Goal: Navigation & Orientation: Understand site structure

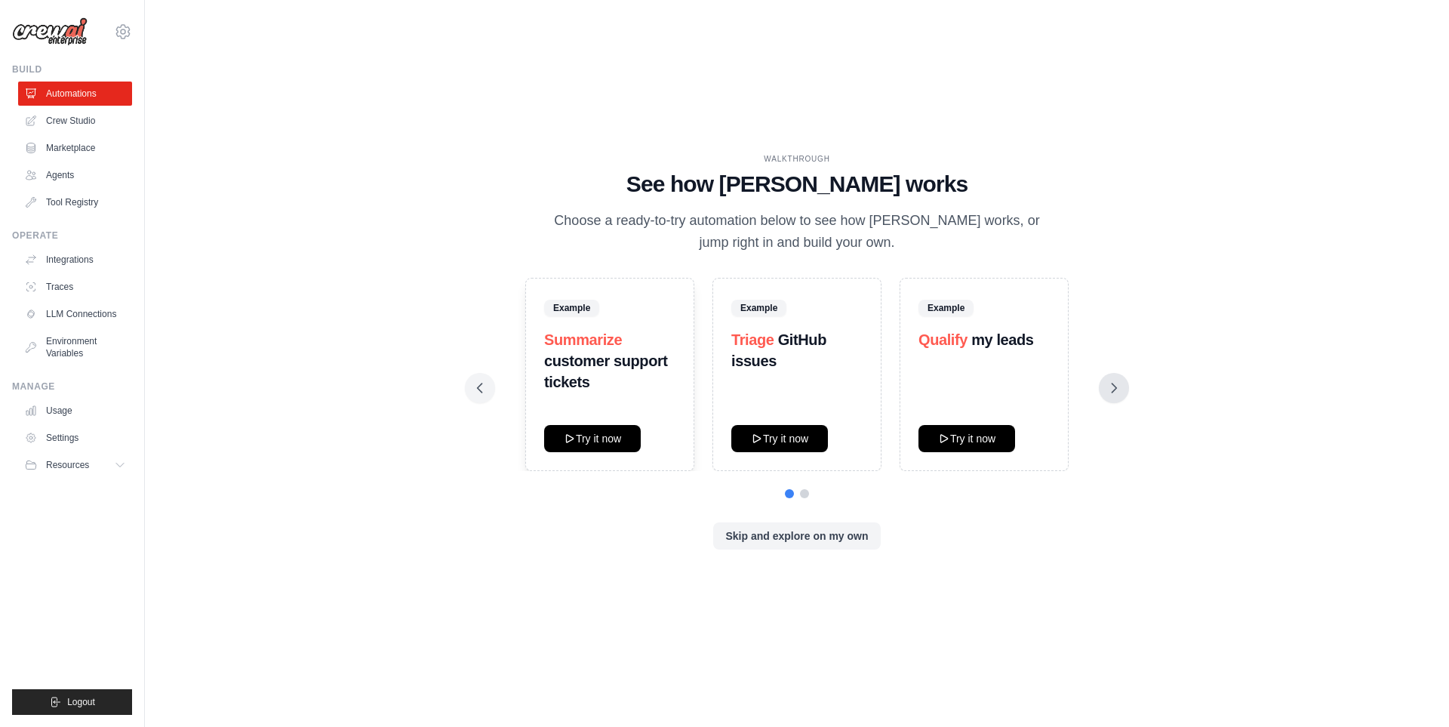
click at [1120, 388] on icon at bounding box center [1114, 387] width 15 height 15
click at [124, 143] on link "Marketplace" at bounding box center [77, 148] width 114 height 24
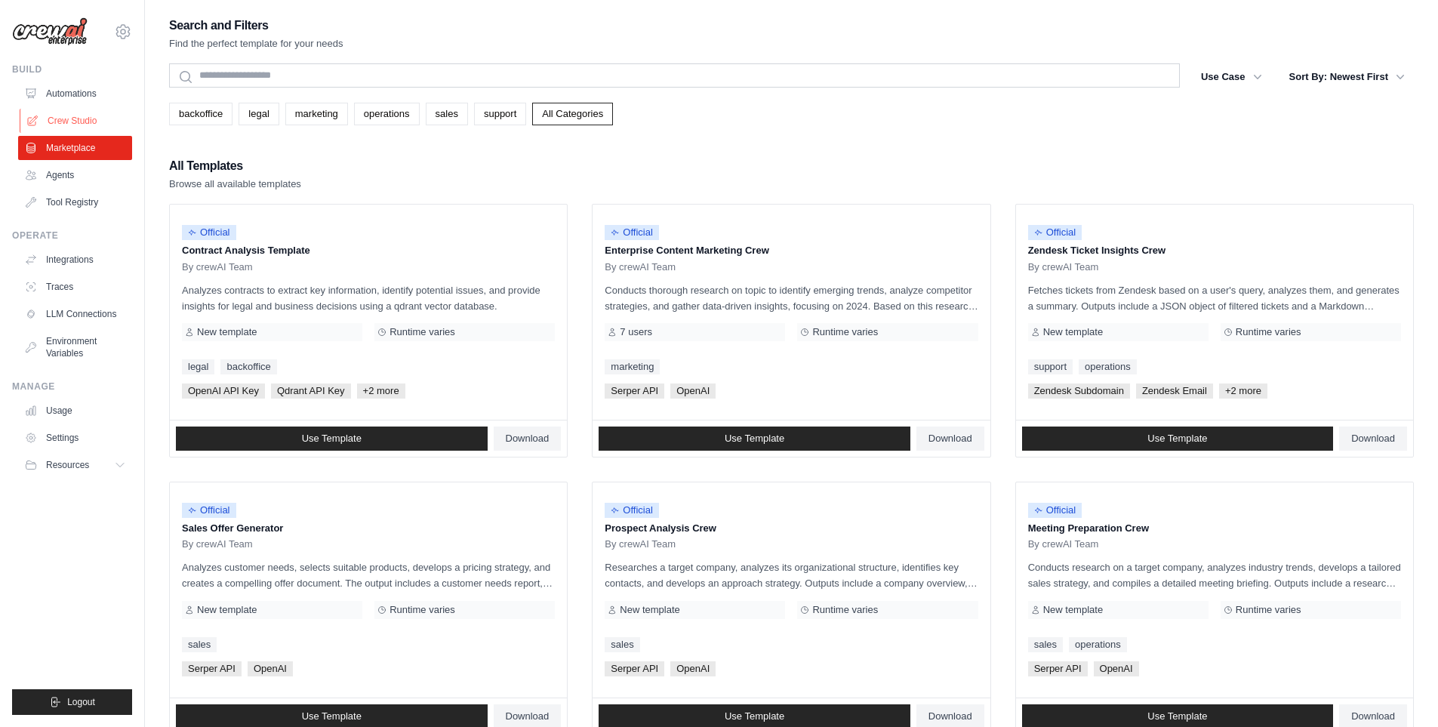
click at [109, 119] on link "Crew Studio" at bounding box center [77, 121] width 114 height 24
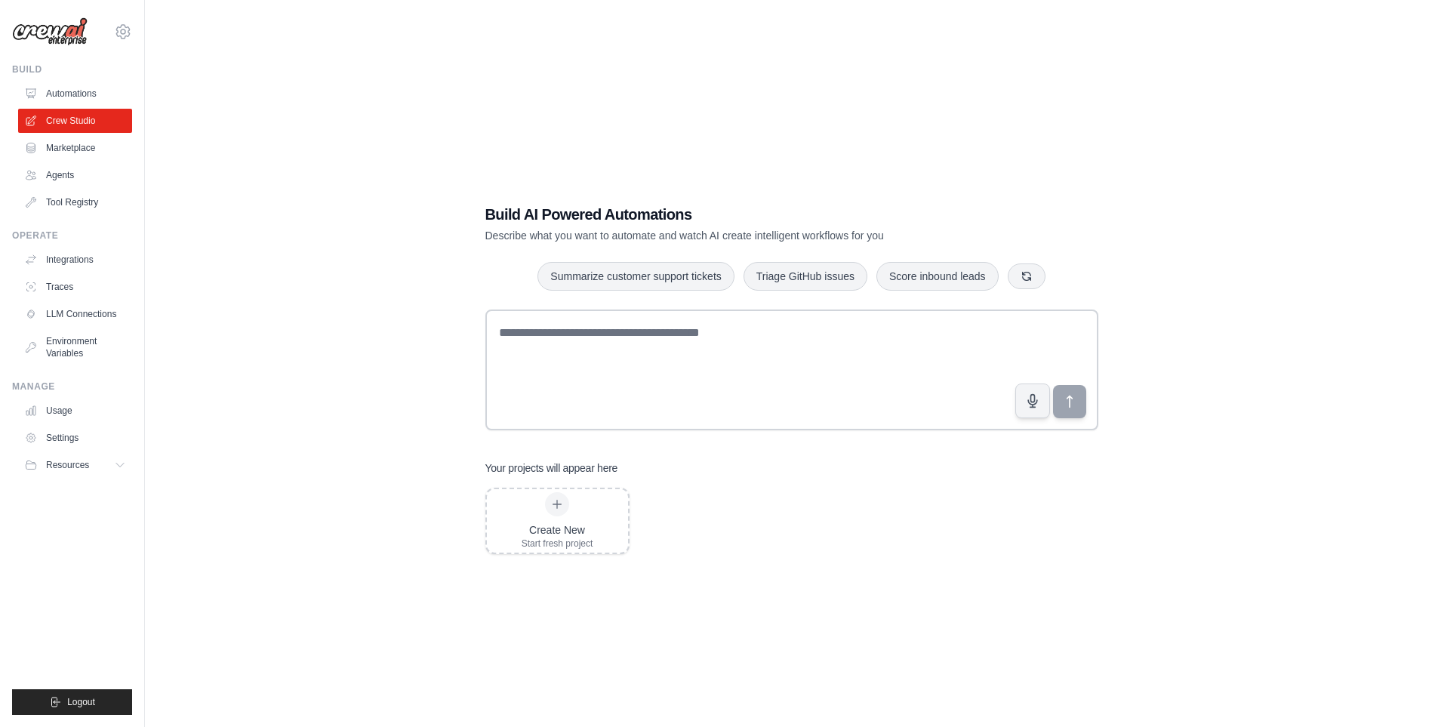
click at [89, 177] on link "Agents" at bounding box center [75, 175] width 114 height 24
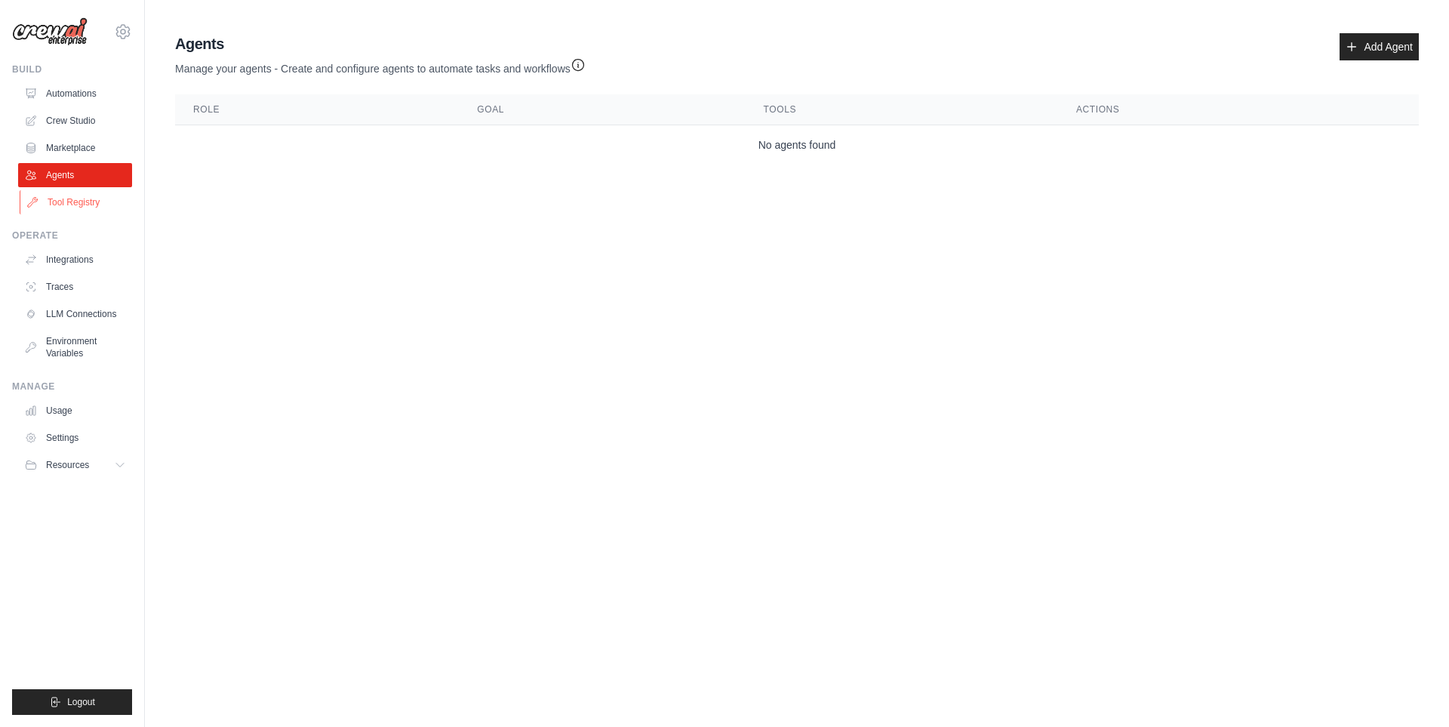
click at [88, 202] on link "Tool Registry" at bounding box center [77, 202] width 114 height 24
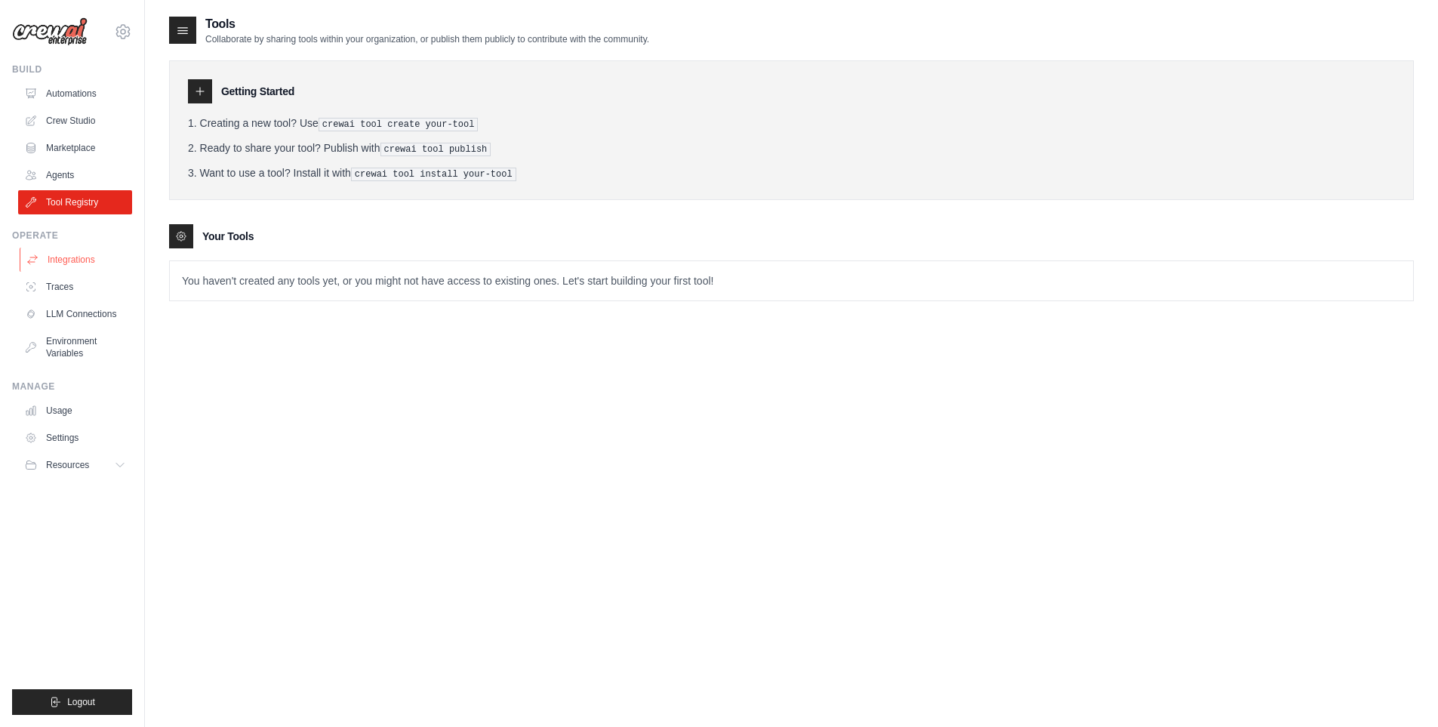
click at [97, 266] on link "Integrations" at bounding box center [77, 260] width 114 height 24
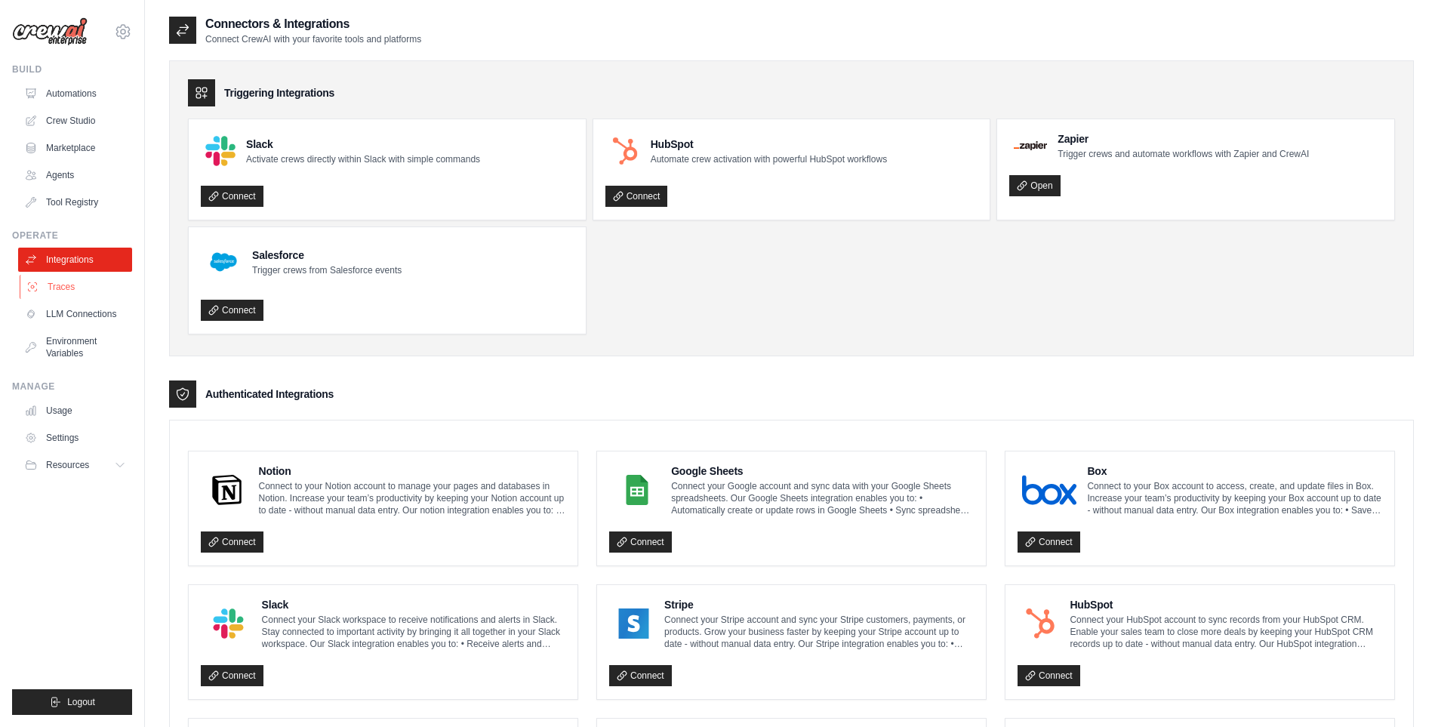
click at [94, 288] on link "Traces" at bounding box center [77, 287] width 114 height 24
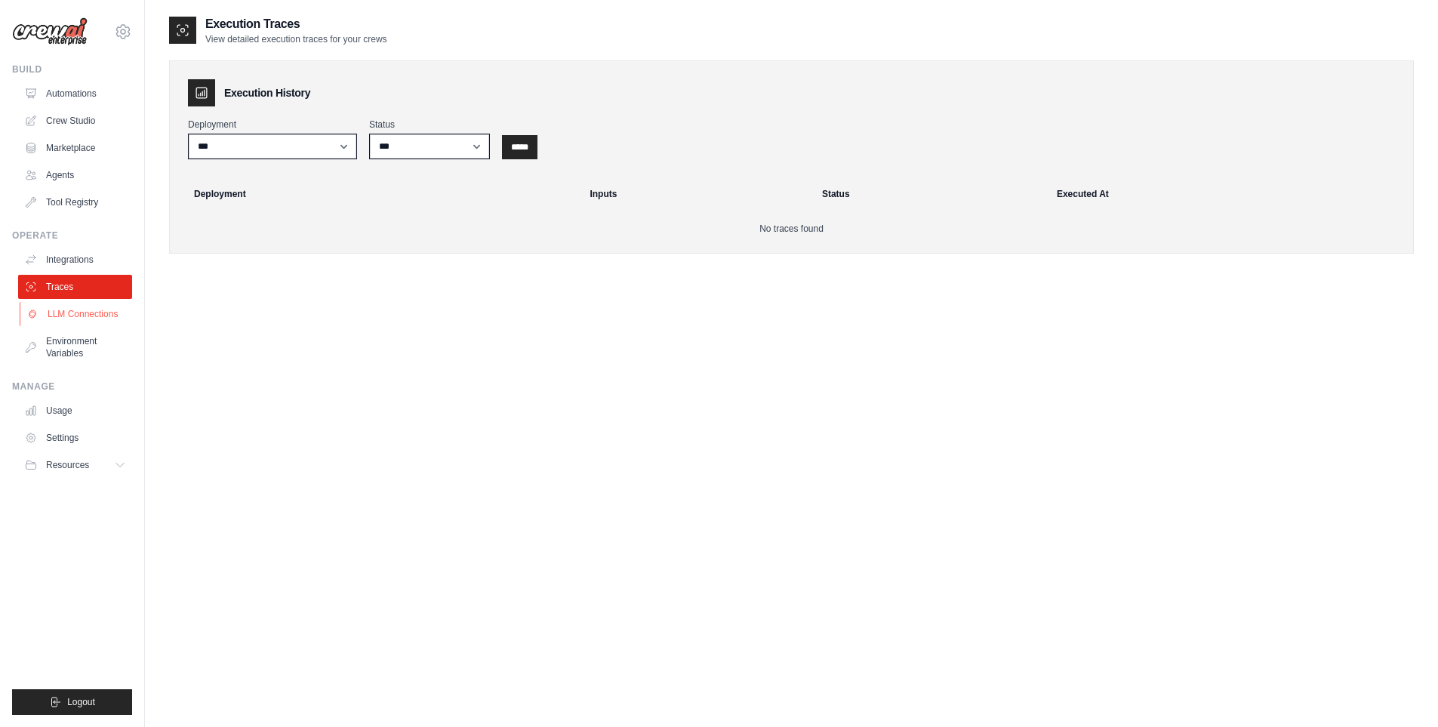
click at [87, 314] on link "LLM Connections" at bounding box center [77, 314] width 114 height 24
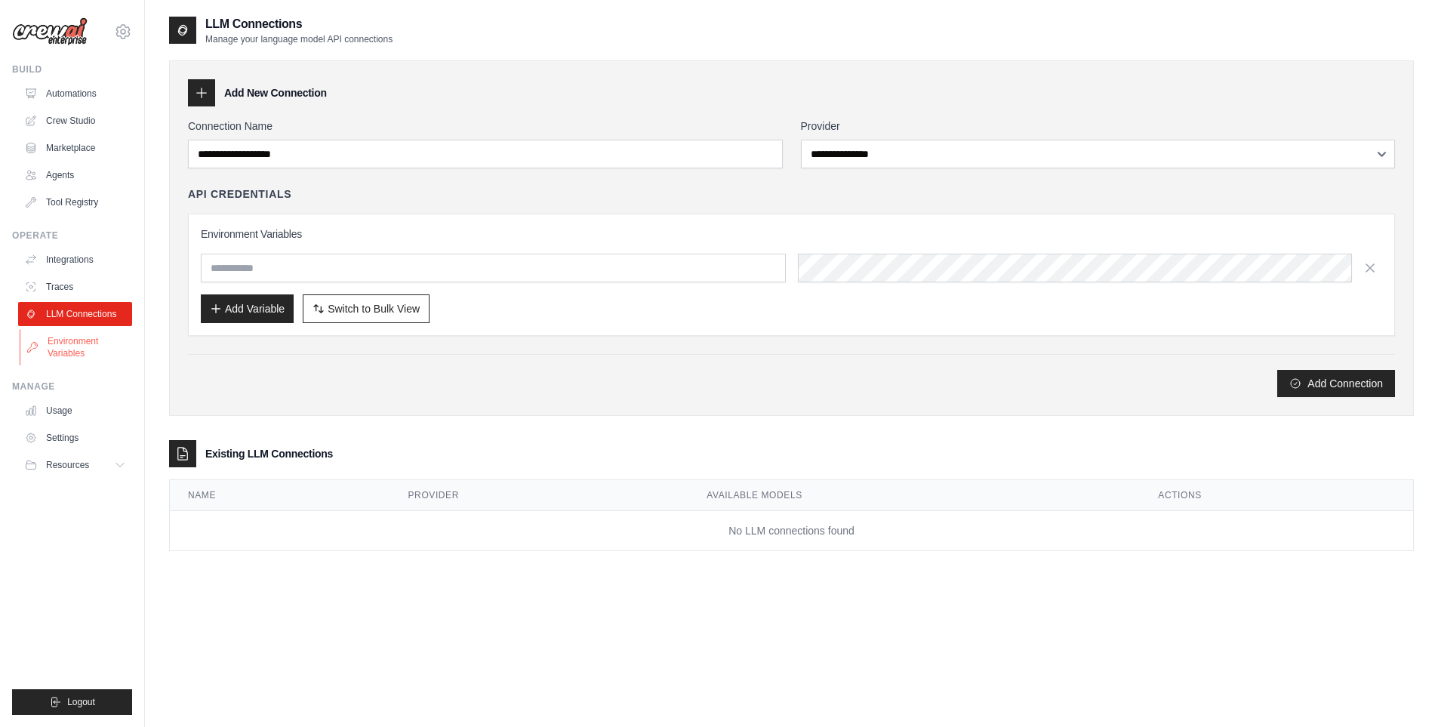
click at [93, 334] on link "Environment Variables" at bounding box center [77, 347] width 114 height 36
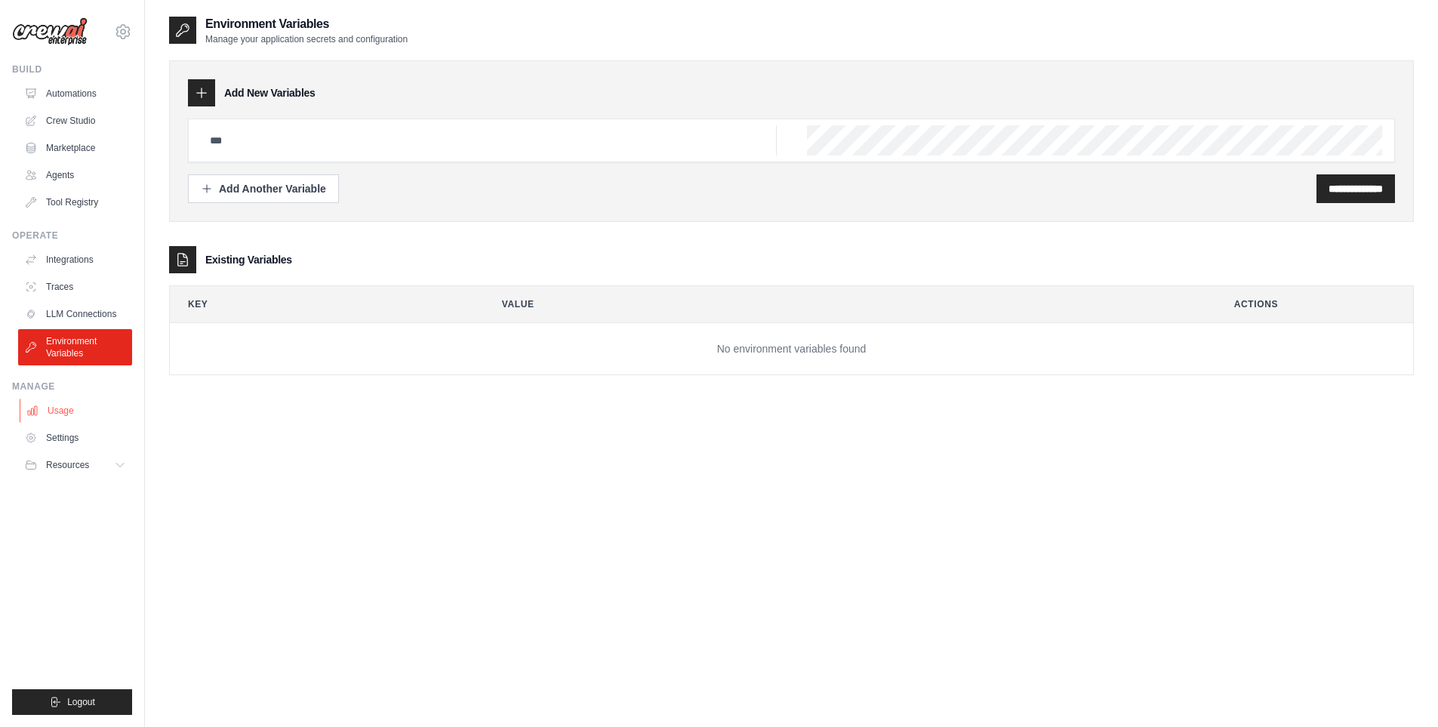
click at [75, 405] on link "Usage" at bounding box center [77, 411] width 114 height 24
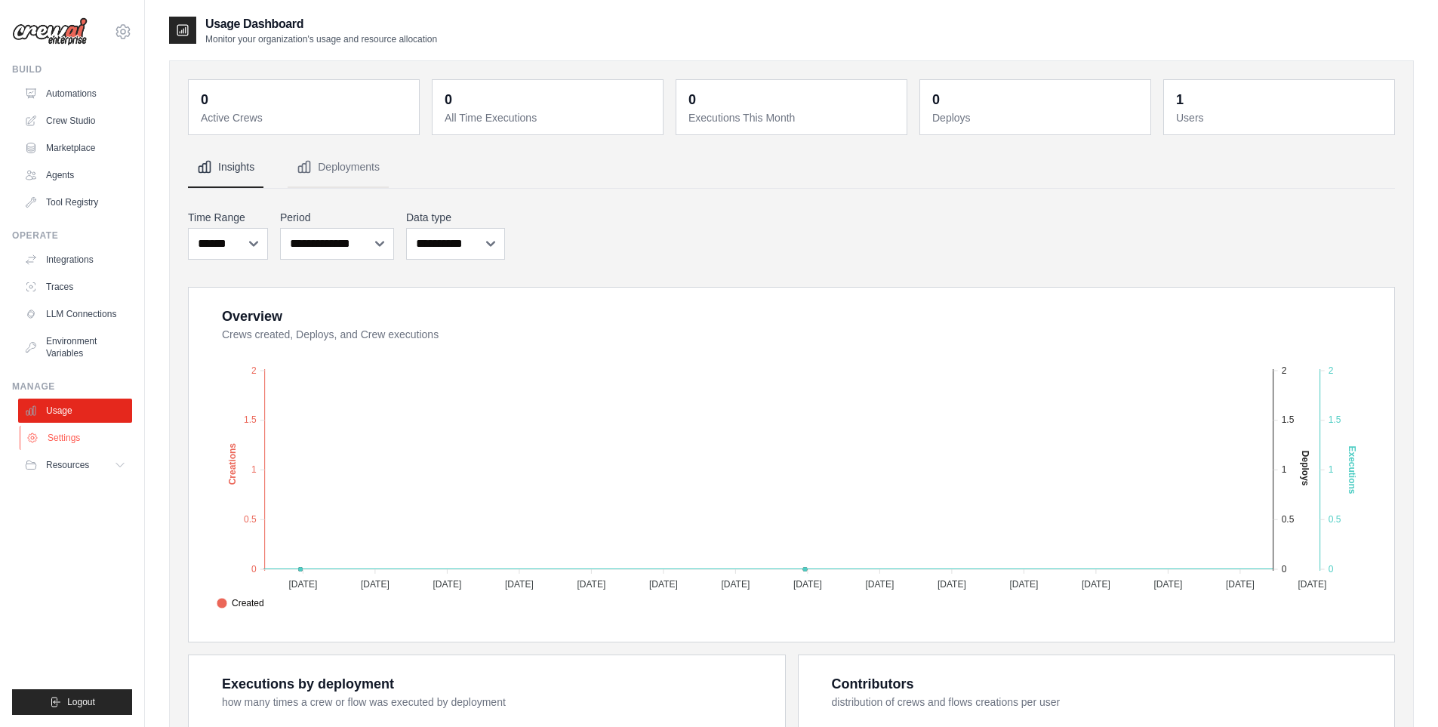
click at [47, 445] on link "Settings" at bounding box center [77, 438] width 114 height 24
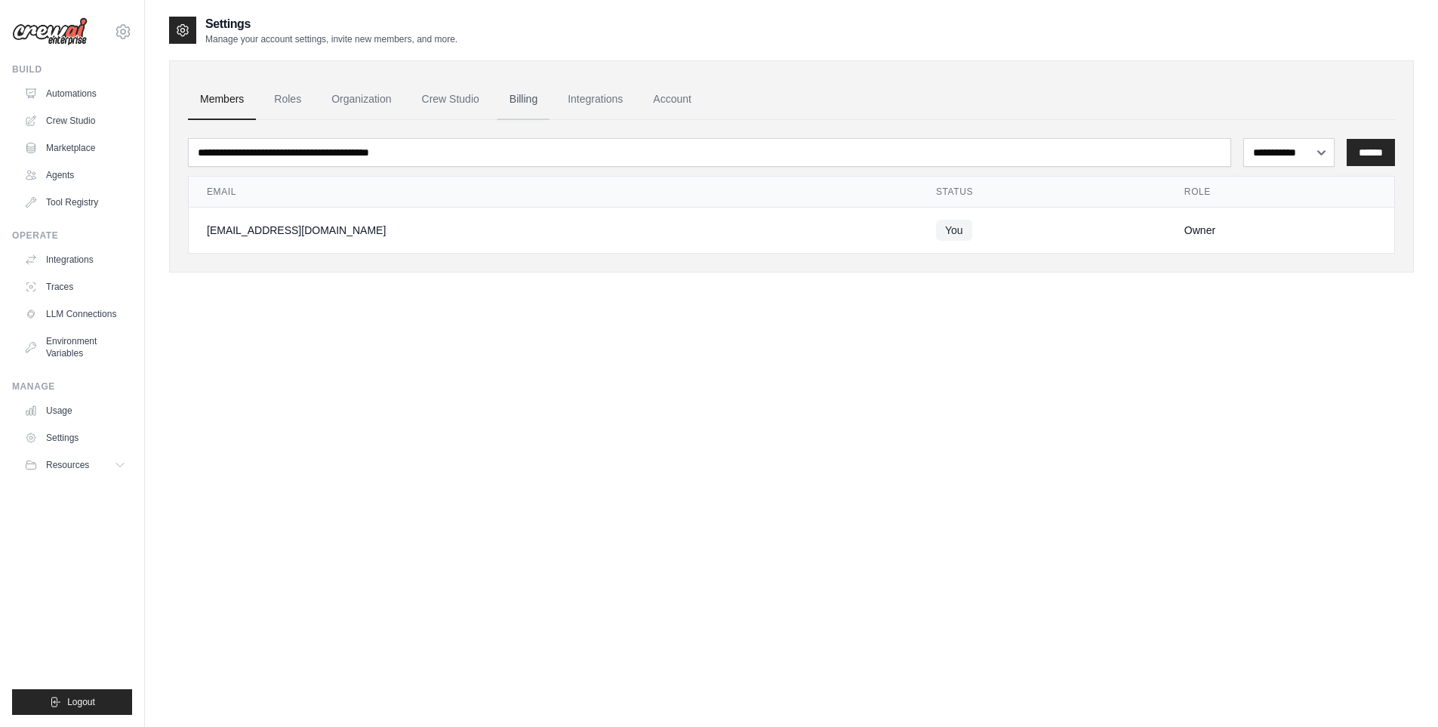
click at [534, 100] on link "Billing" at bounding box center [523, 99] width 52 height 41
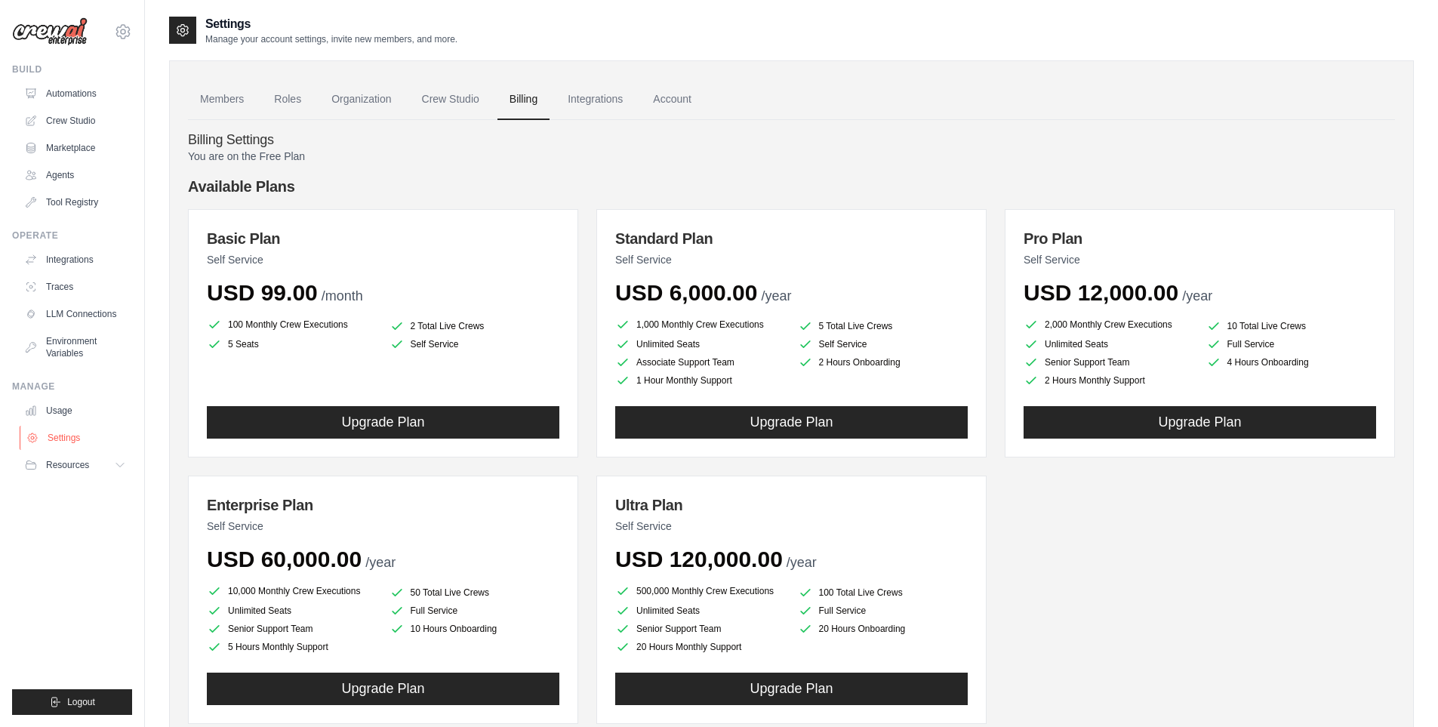
click at [60, 448] on link "Settings" at bounding box center [77, 438] width 114 height 24
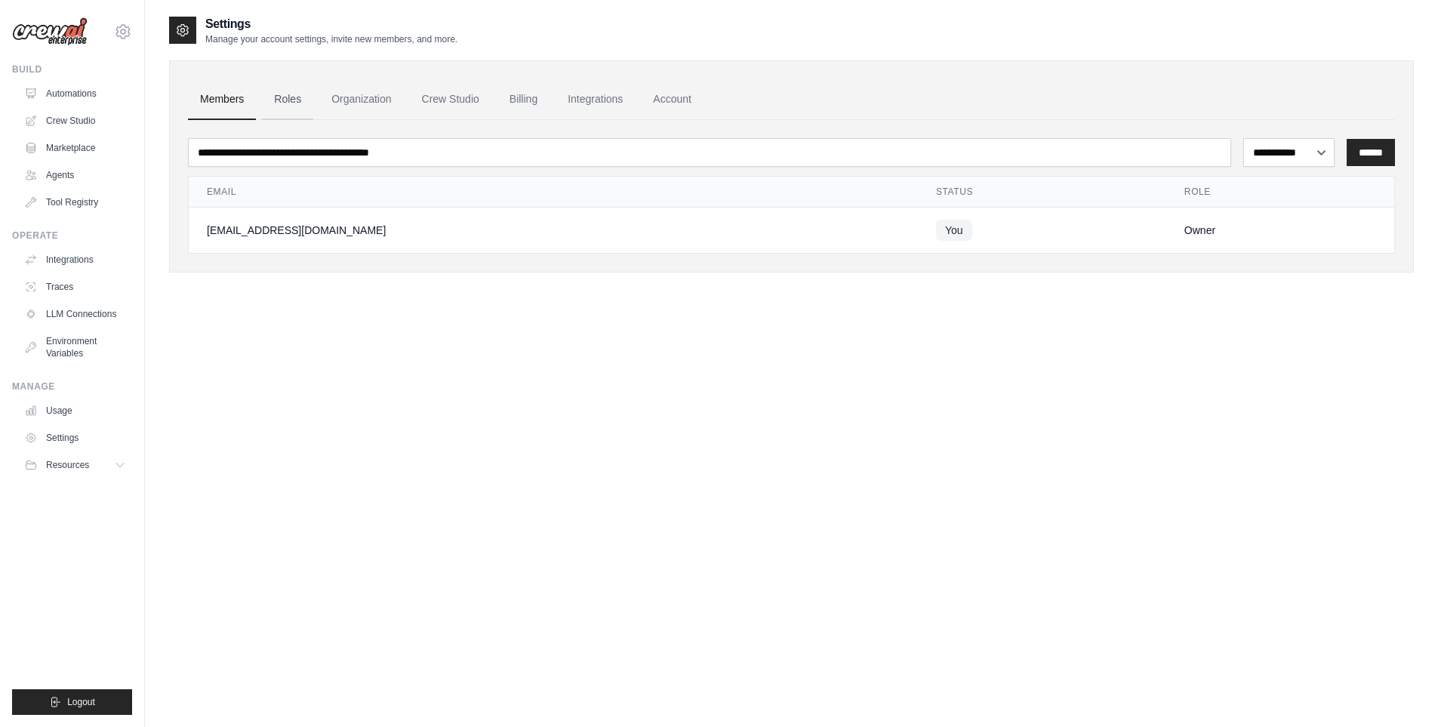
click at [279, 93] on link "Roles" at bounding box center [287, 99] width 51 height 41
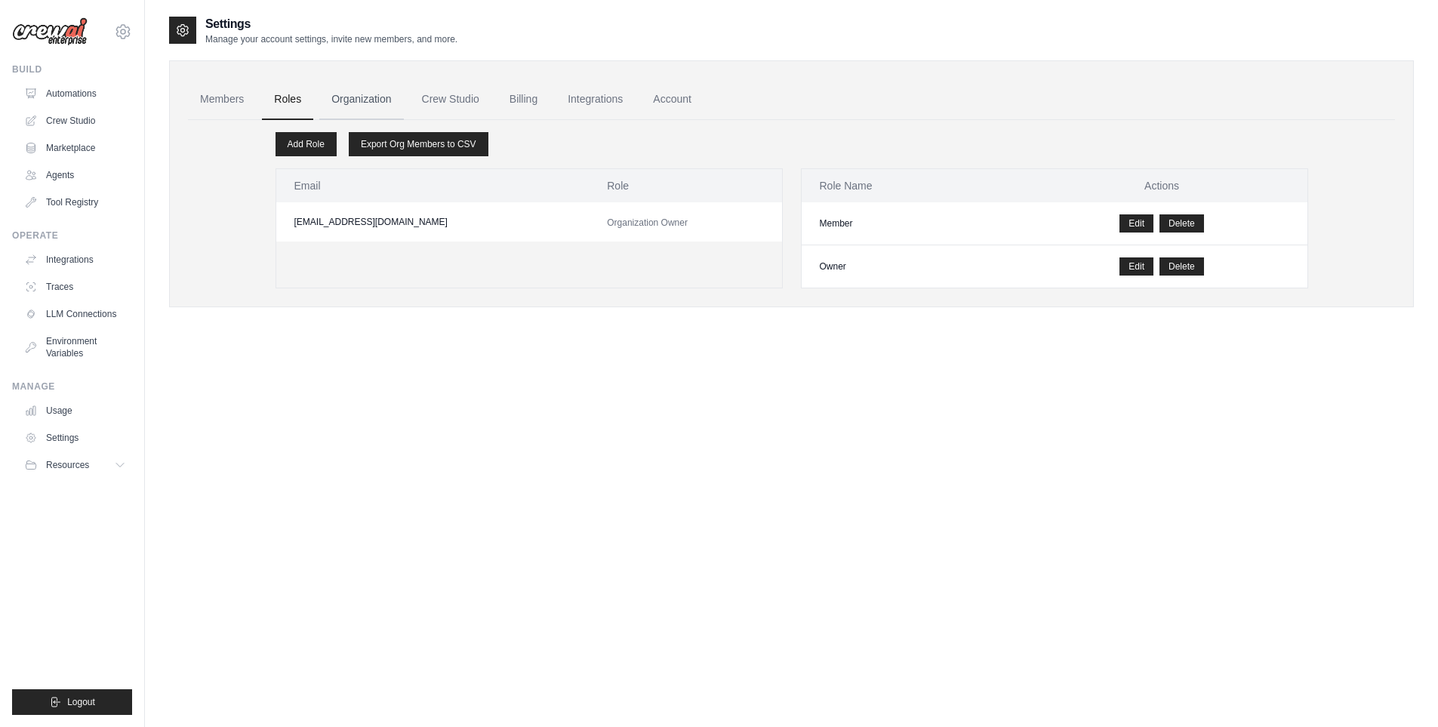
click at [350, 109] on link "Organization" at bounding box center [361, 99] width 84 height 41
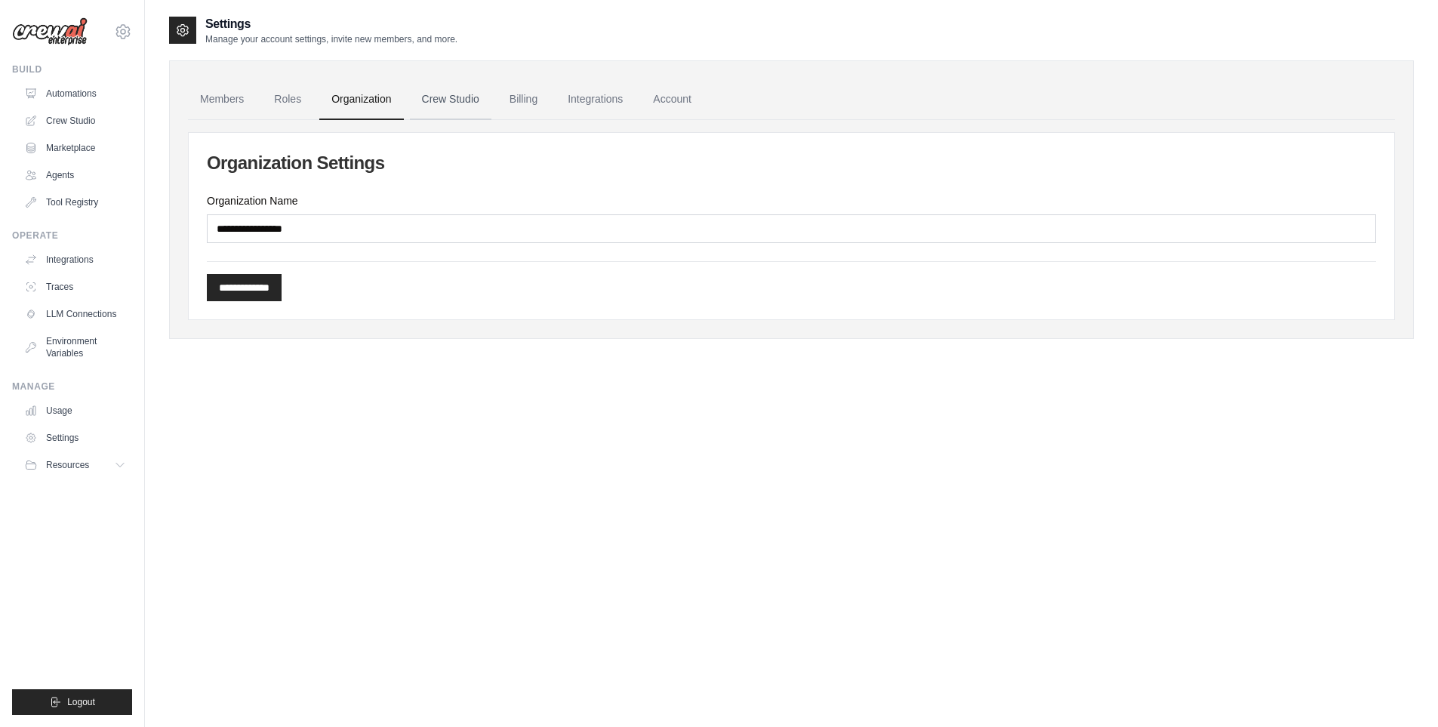
click at [447, 104] on link "Crew Studio" at bounding box center [451, 99] width 82 height 41
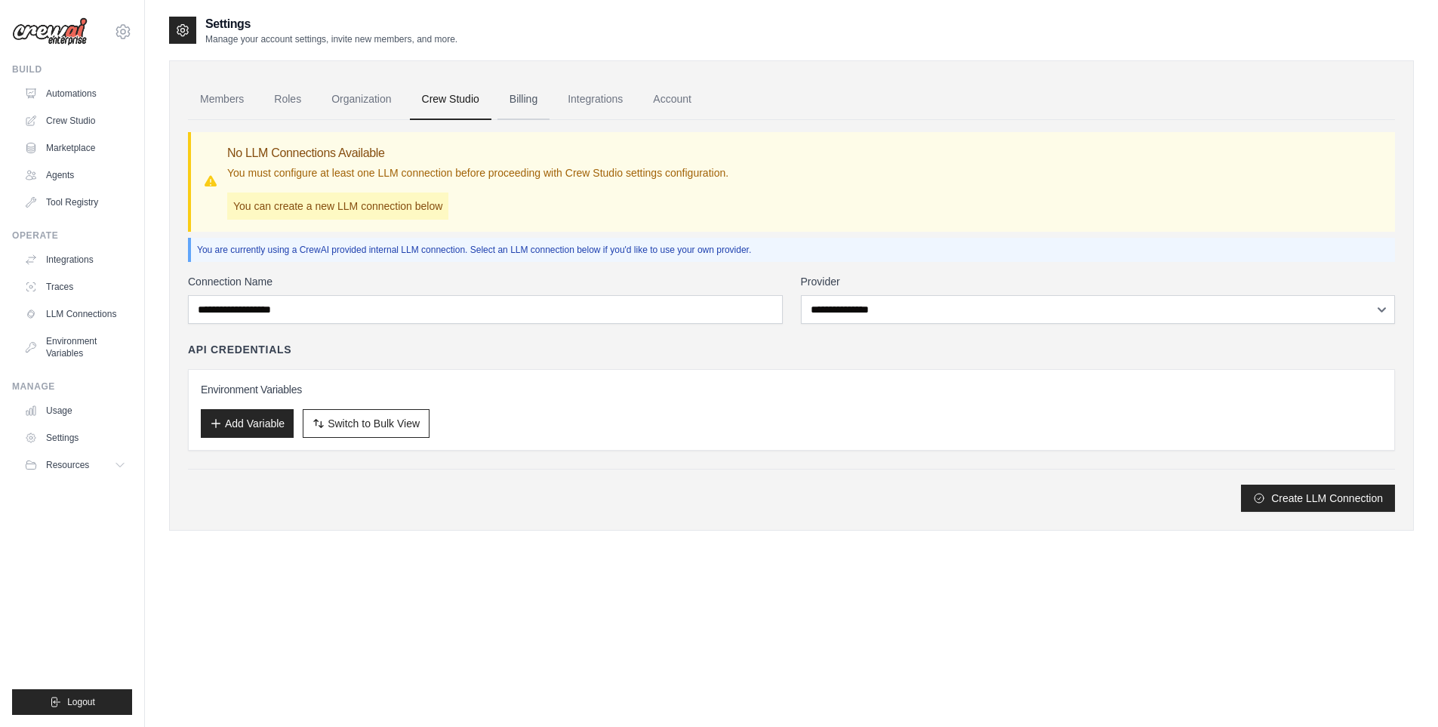
click at [531, 109] on link "Billing" at bounding box center [523, 99] width 52 height 41
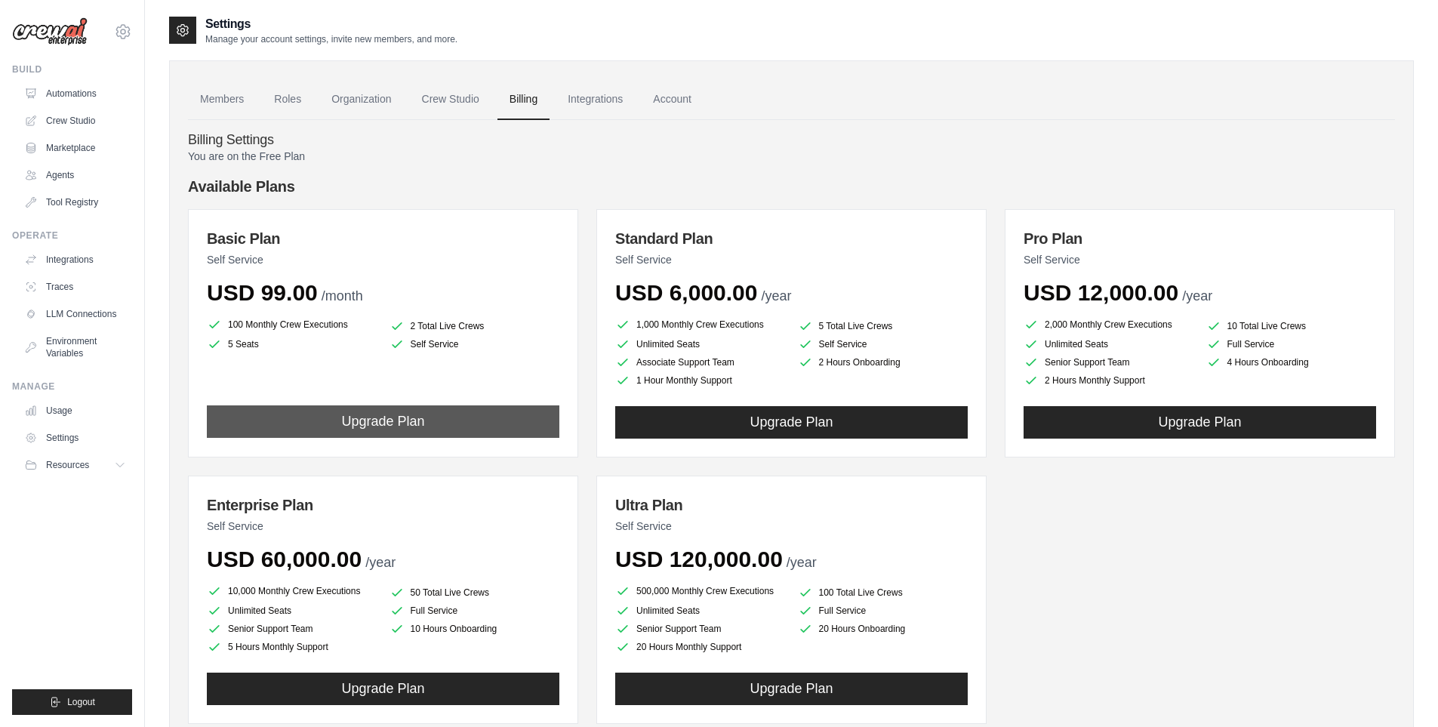
click at [435, 429] on button "Upgrade Plan" at bounding box center [383, 421] width 353 height 32
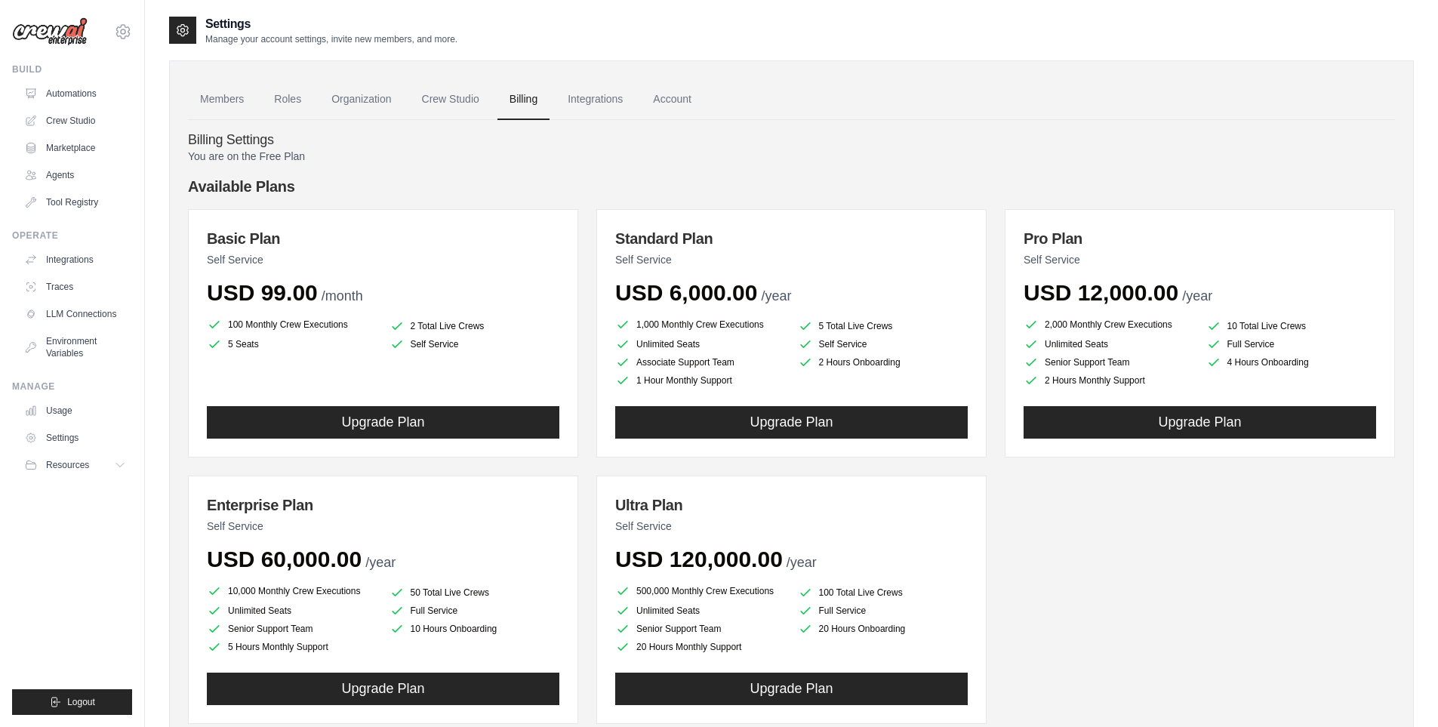
scroll to position [88, 0]
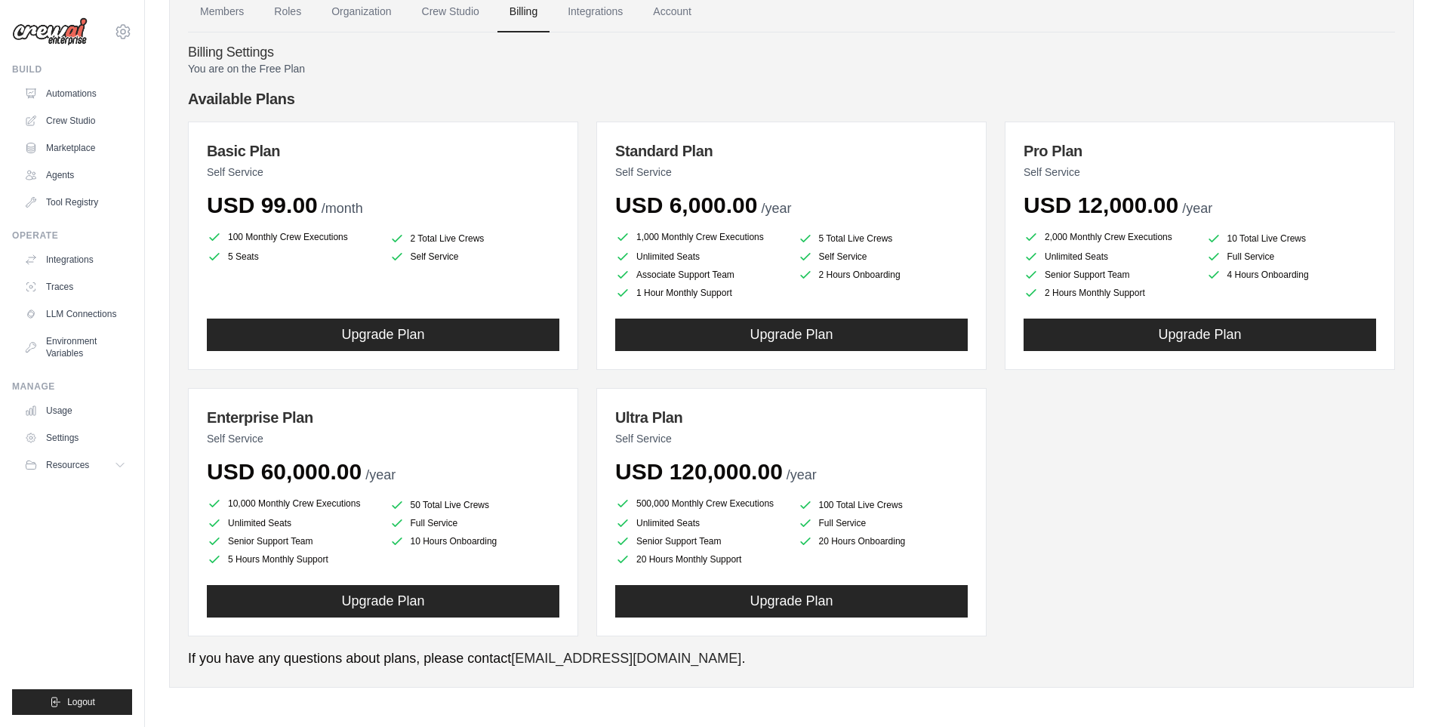
click at [517, 339] on button "Upgrade Plan" at bounding box center [383, 335] width 353 height 32
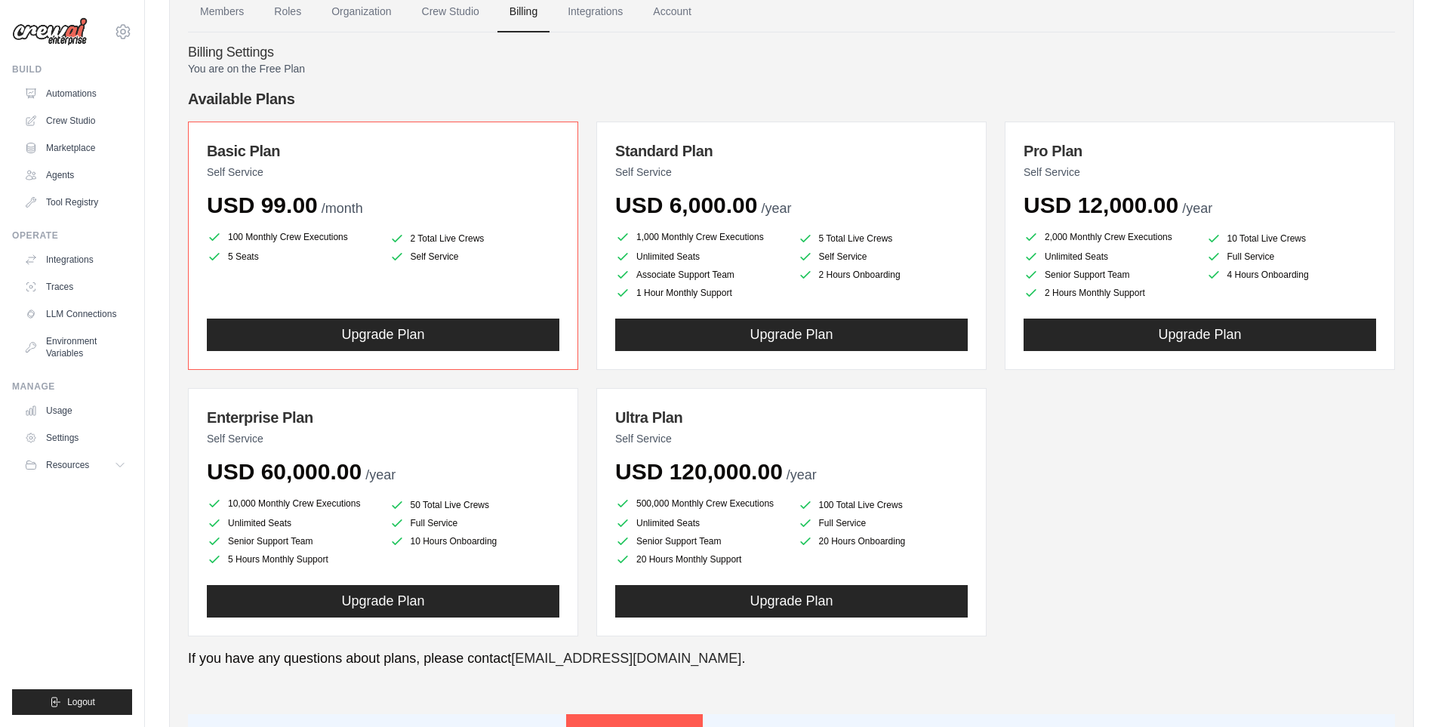
scroll to position [635, 0]
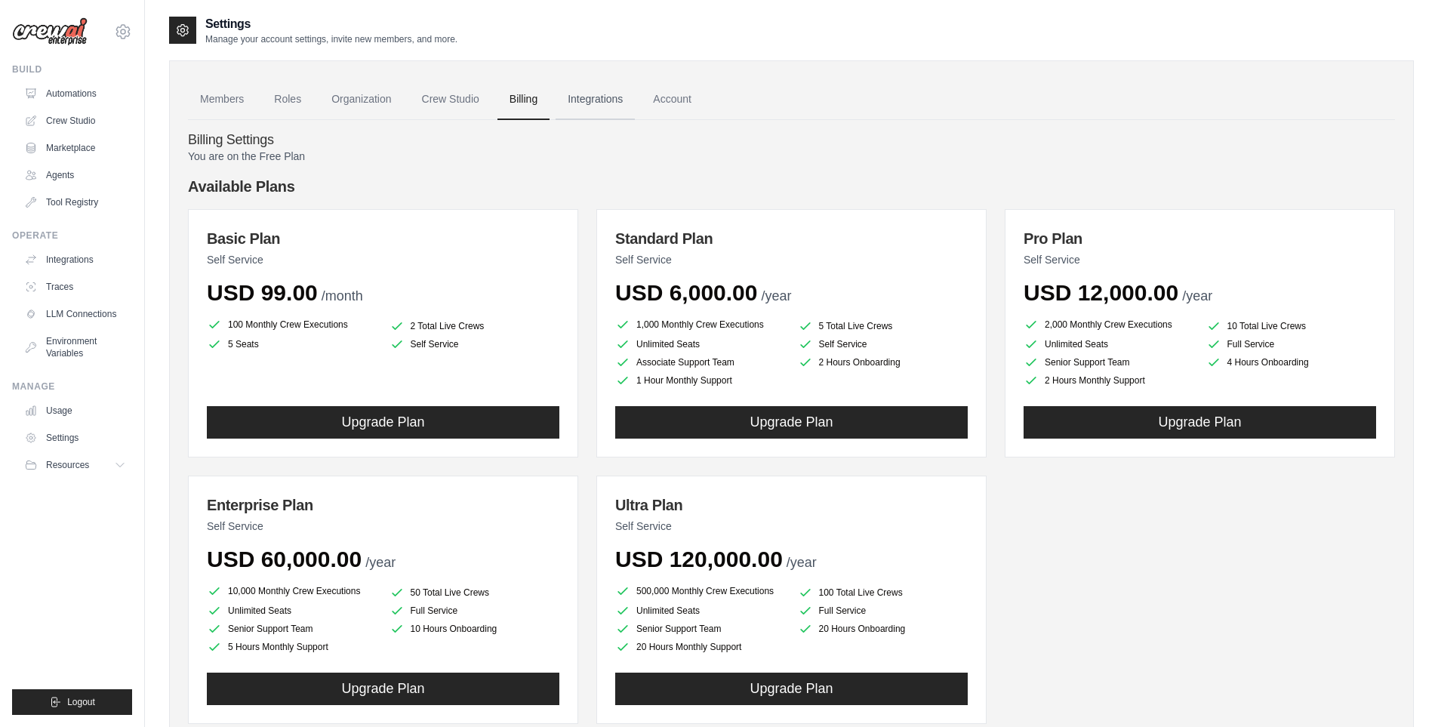
click at [600, 101] on link "Integrations" at bounding box center [595, 99] width 79 height 41
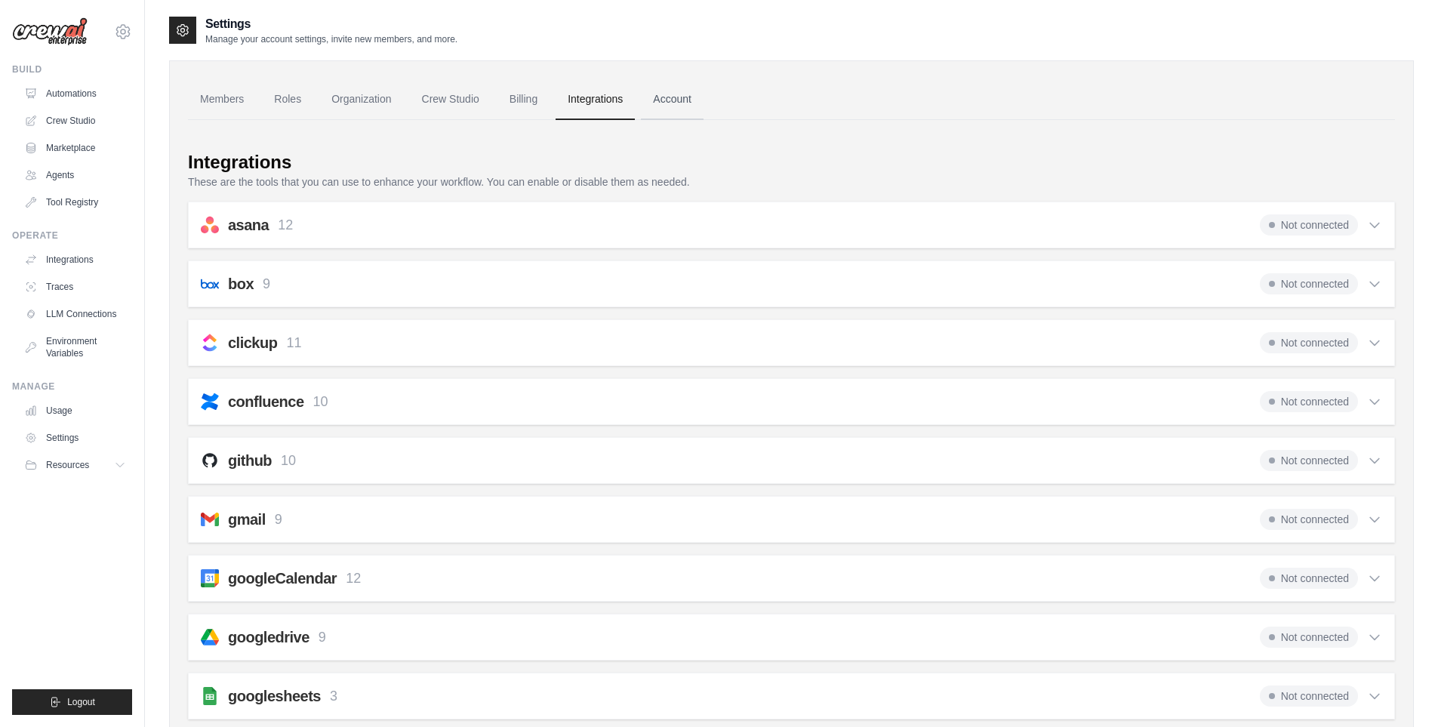
click at [681, 99] on link "Account" at bounding box center [672, 99] width 63 height 41
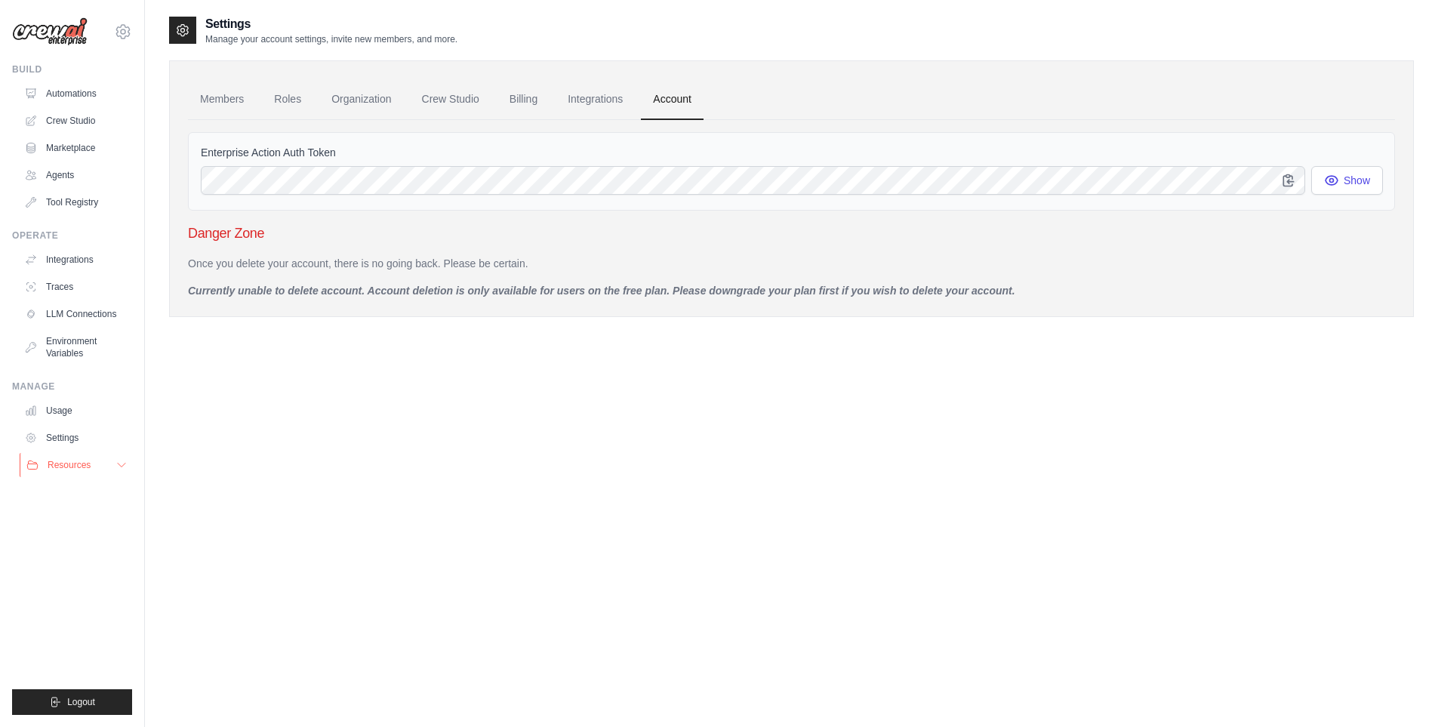
click at [118, 460] on icon at bounding box center [121, 465] width 12 height 12
click at [291, 462] on div "Settings Manage your account settings, invite new members, and more. Members Ro…" at bounding box center [791, 378] width 1245 height 727
click at [384, 362] on div "Settings Manage your account settings, invite new members, and more. Members Ro…" at bounding box center [791, 378] width 1245 height 727
click at [303, 94] on link "Roles" at bounding box center [287, 99] width 51 height 41
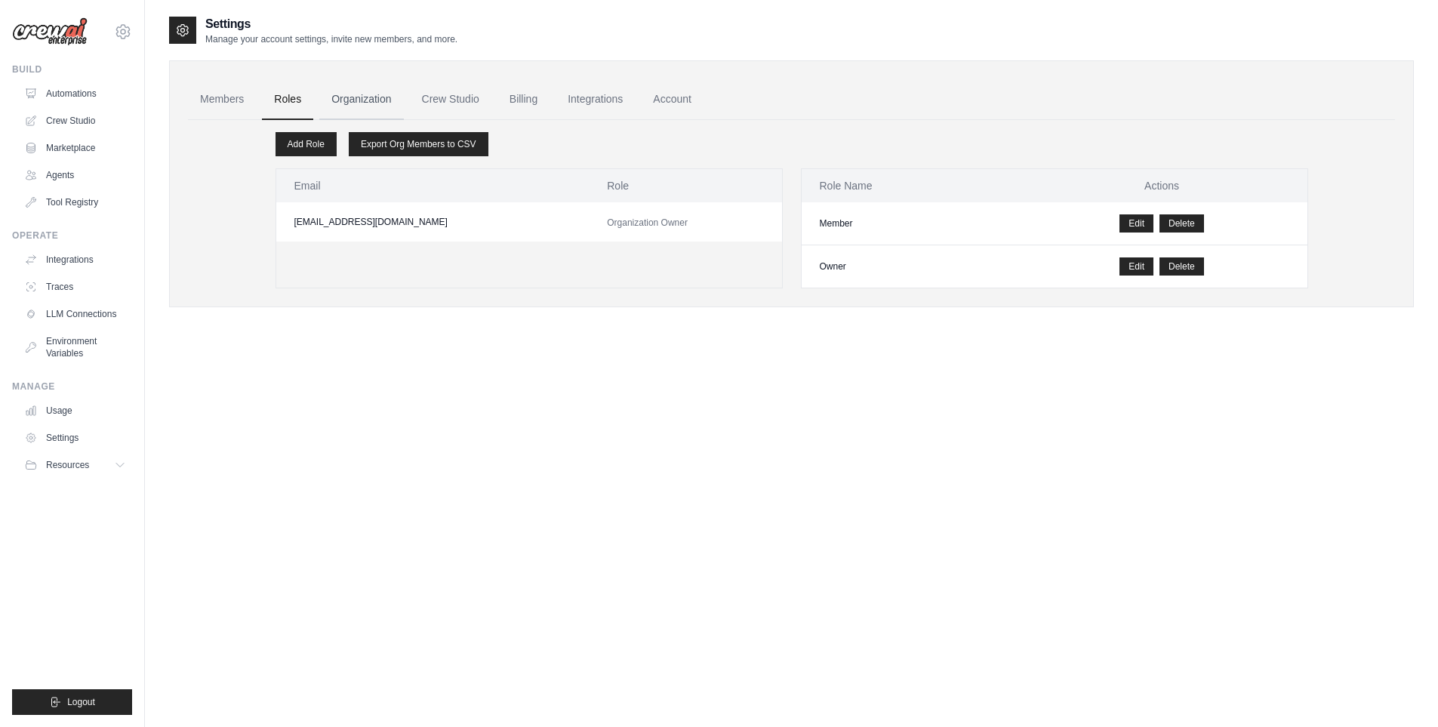
click at [334, 95] on link "Organization" at bounding box center [361, 99] width 84 height 41
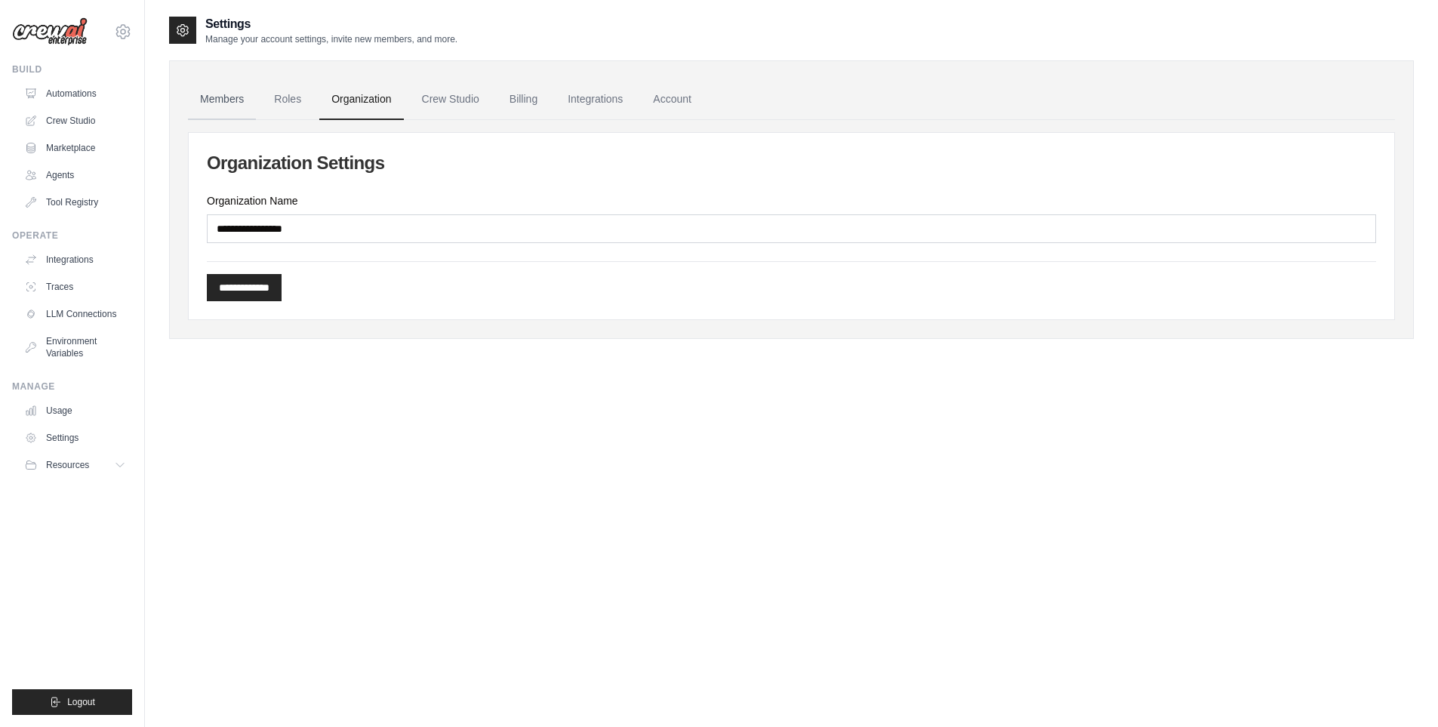
click at [219, 97] on link "Members" at bounding box center [222, 99] width 68 height 41
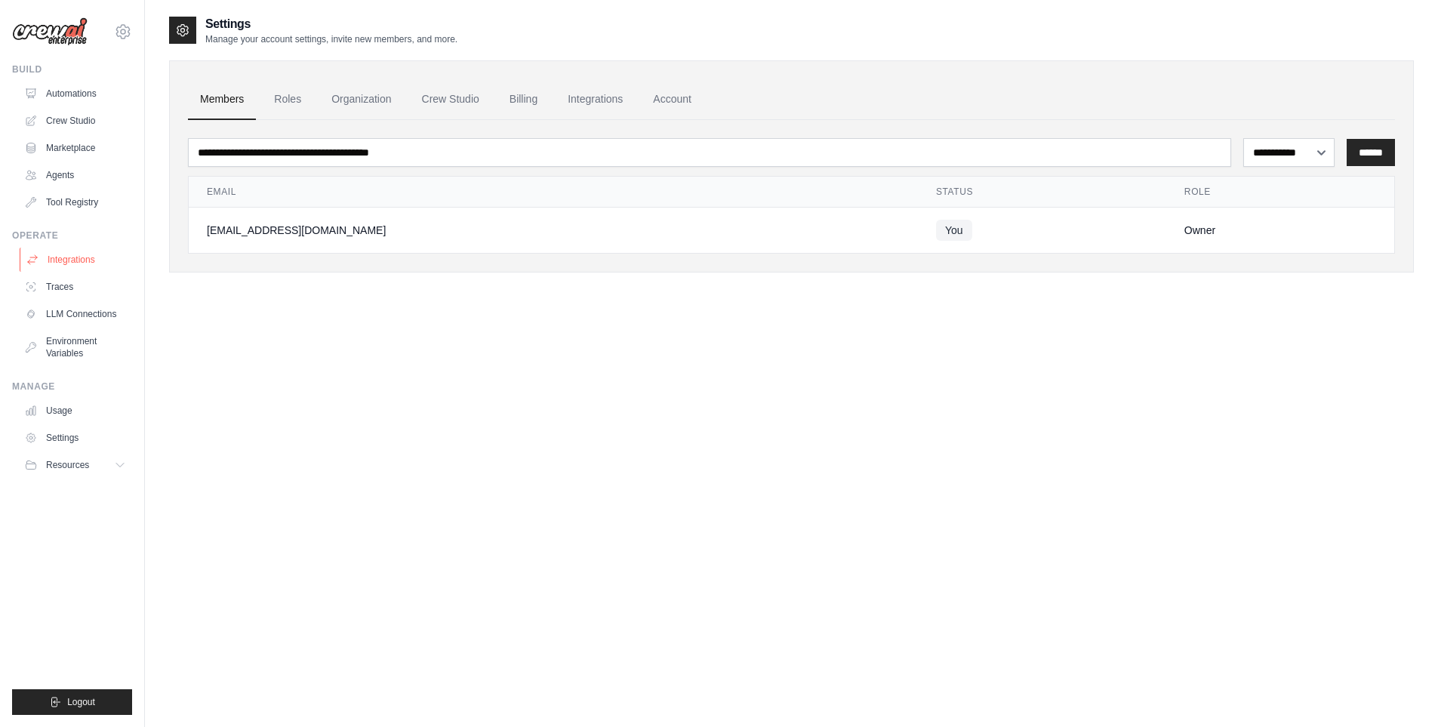
click at [72, 271] on link "Integrations" at bounding box center [77, 260] width 114 height 24
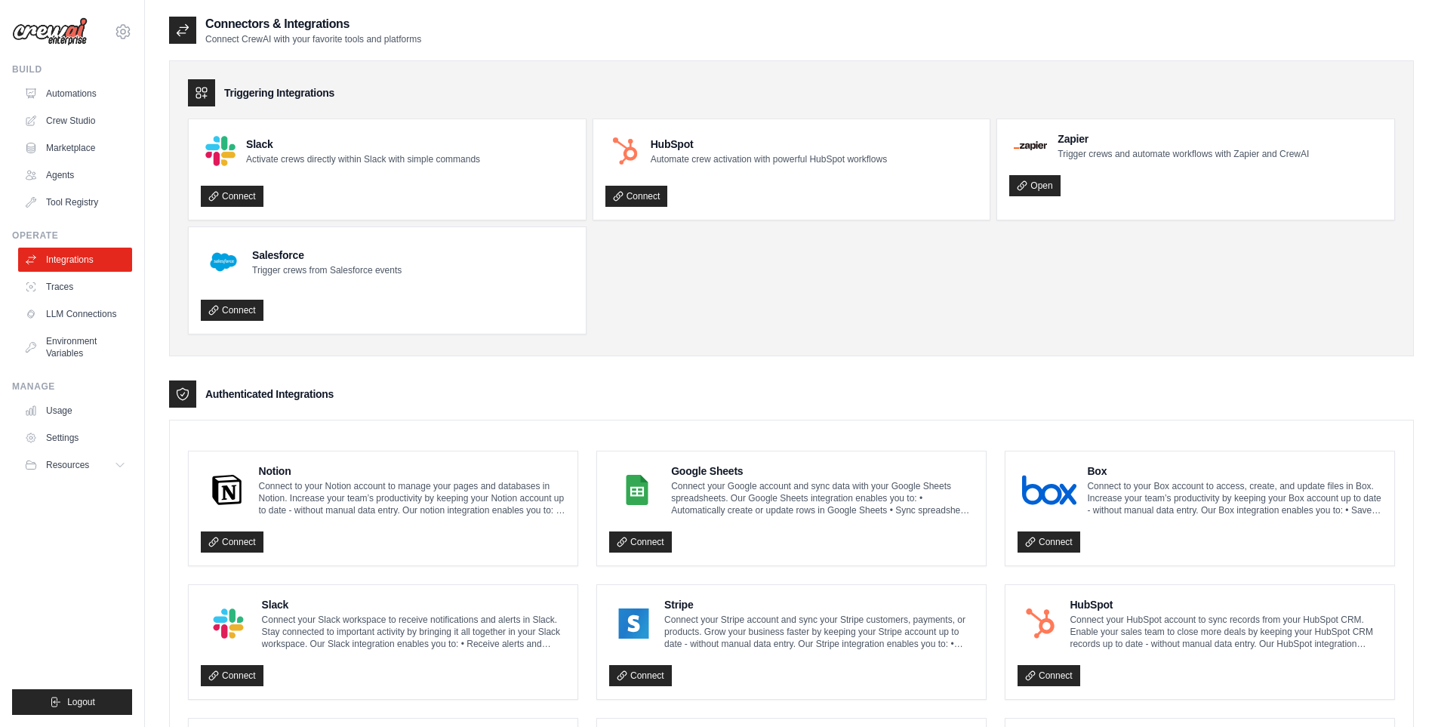
click at [75, 266] on link "Integrations" at bounding box center [75, 260] width 114 height 24
click at [66, 324] on link "LLM Connections" at bounding box center [77, 314] width 114 height 24
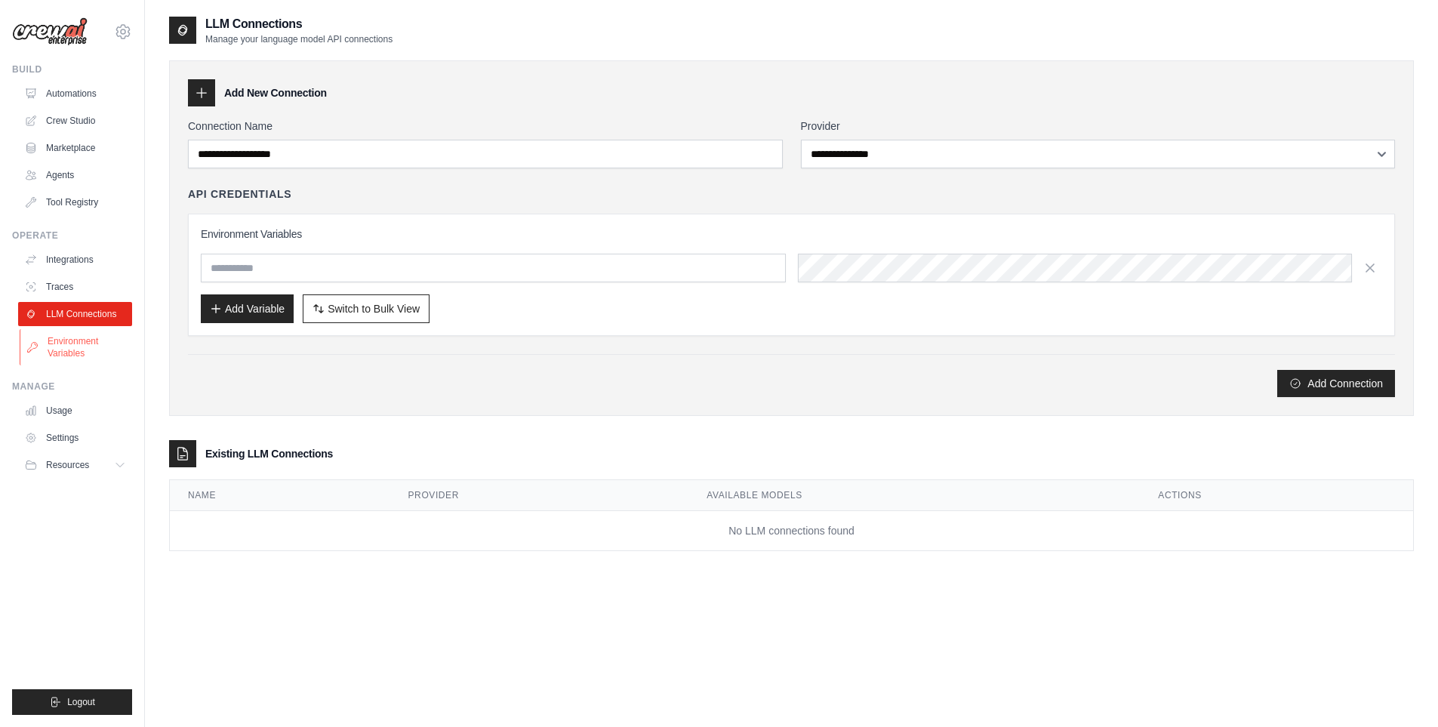
click at [89, 343] on link "Environment Variables" at bounding box center [77, 347] width 114 height 36
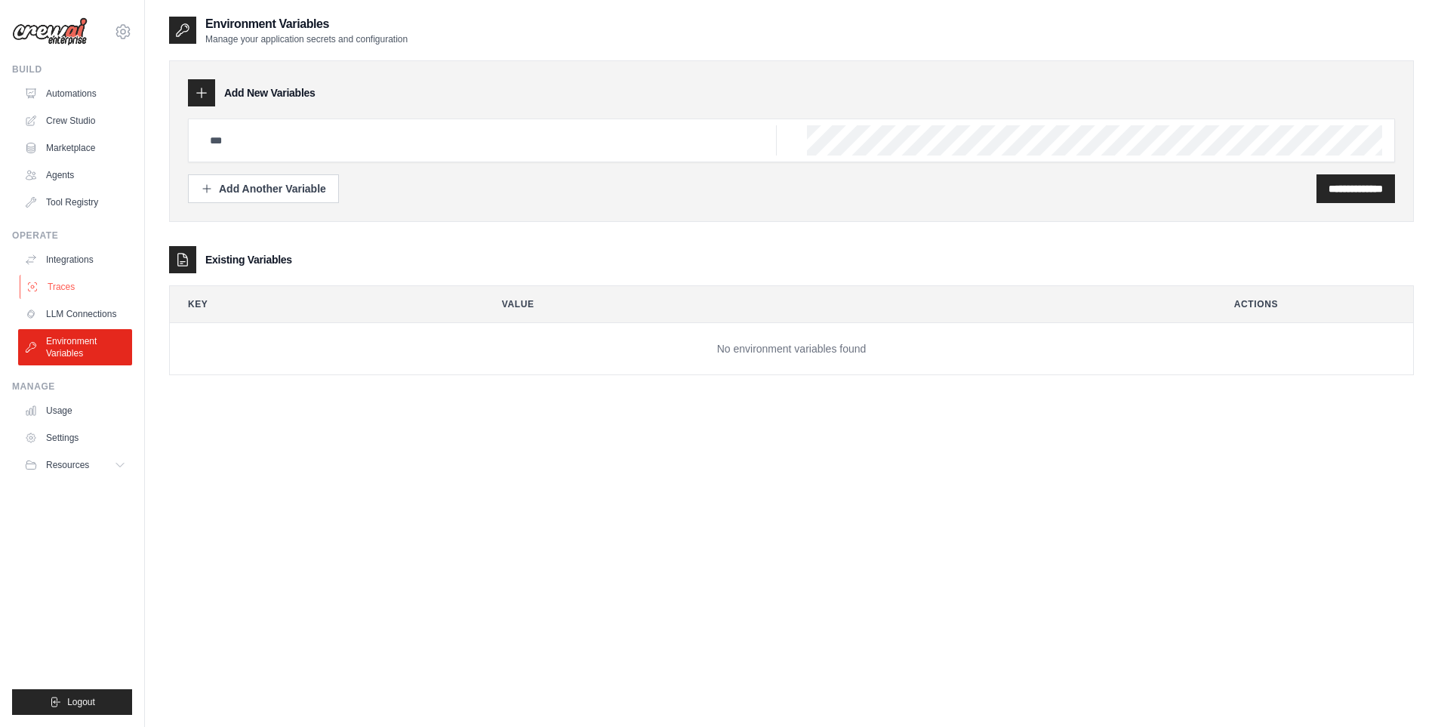
click at [69, 294] on link "Traces" at bounding box center [77, 287] width 114 height 24
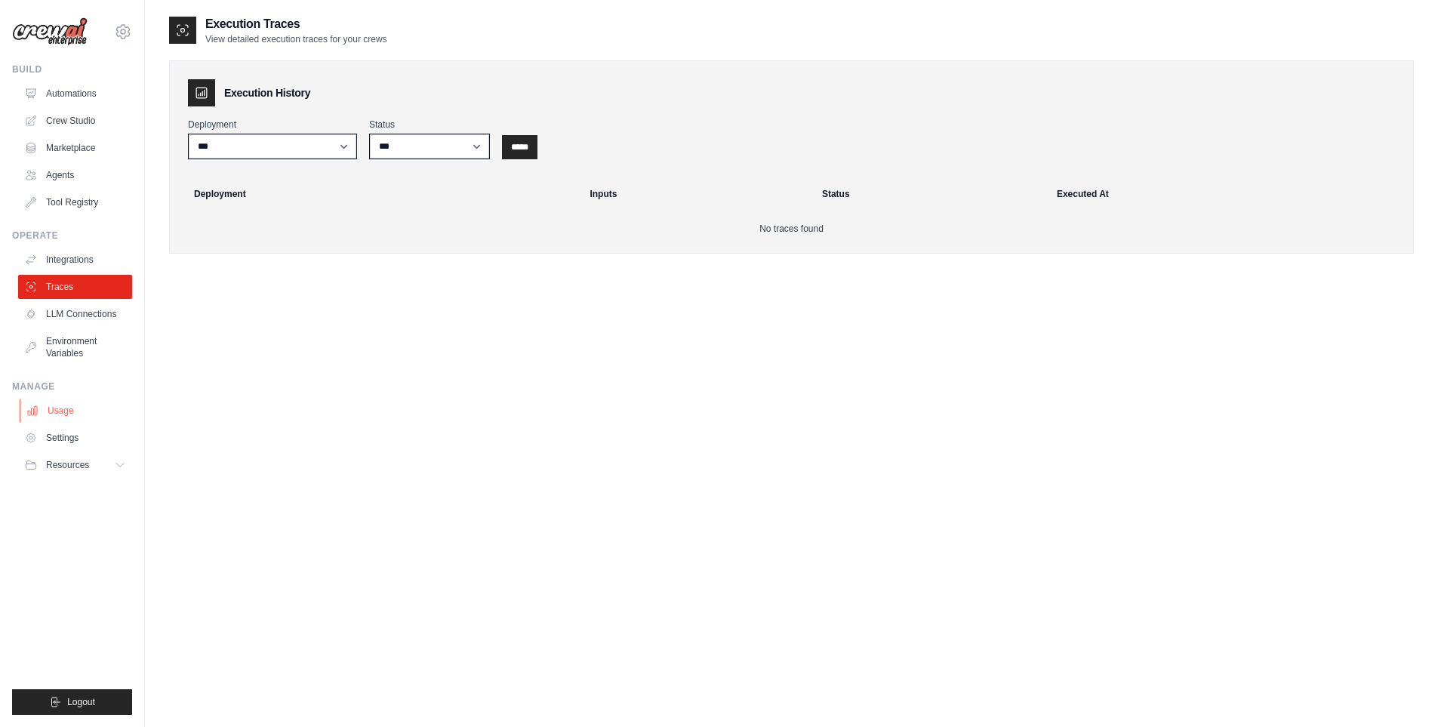
click at [75, 409] on link "Usage" at bounding box center [77, 411] width 114 height 24
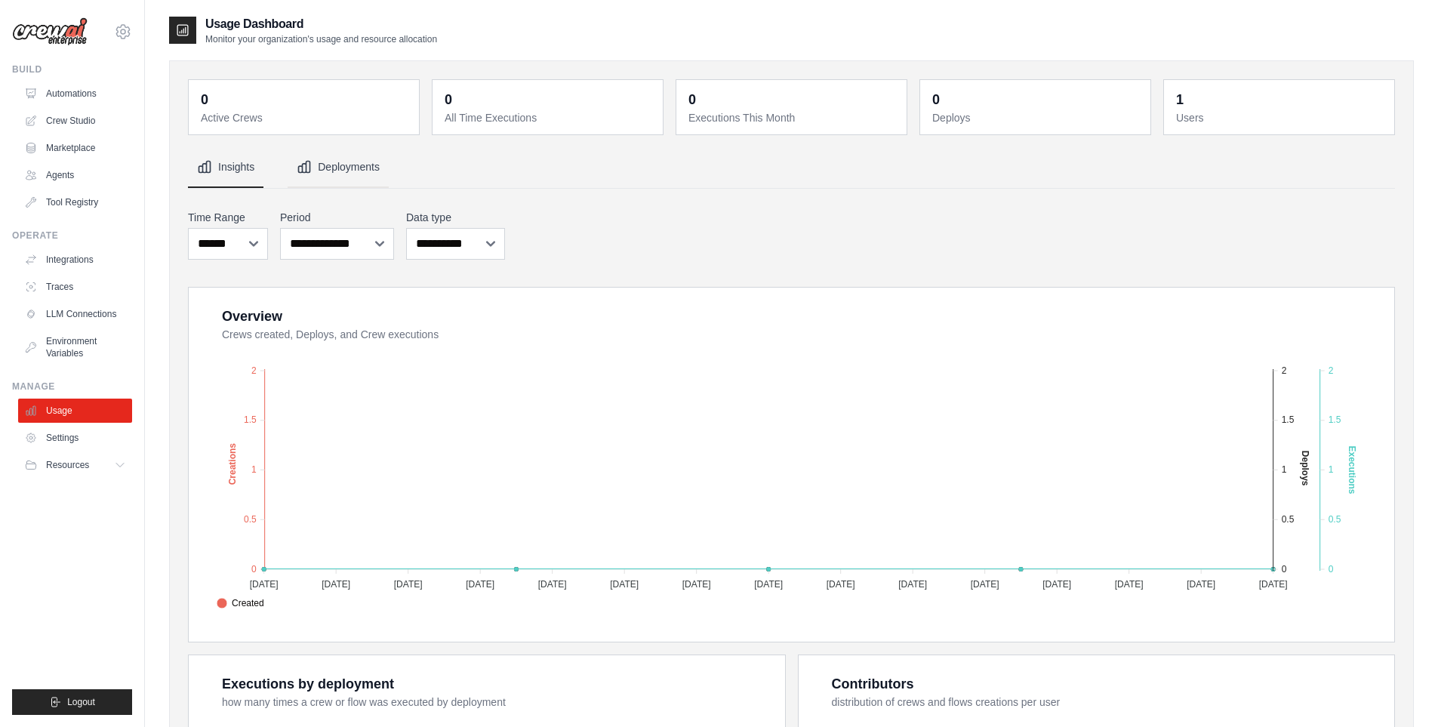
click at [338, 174] on button "Deployments" at bounding box center [338, 167] width 101 height 41
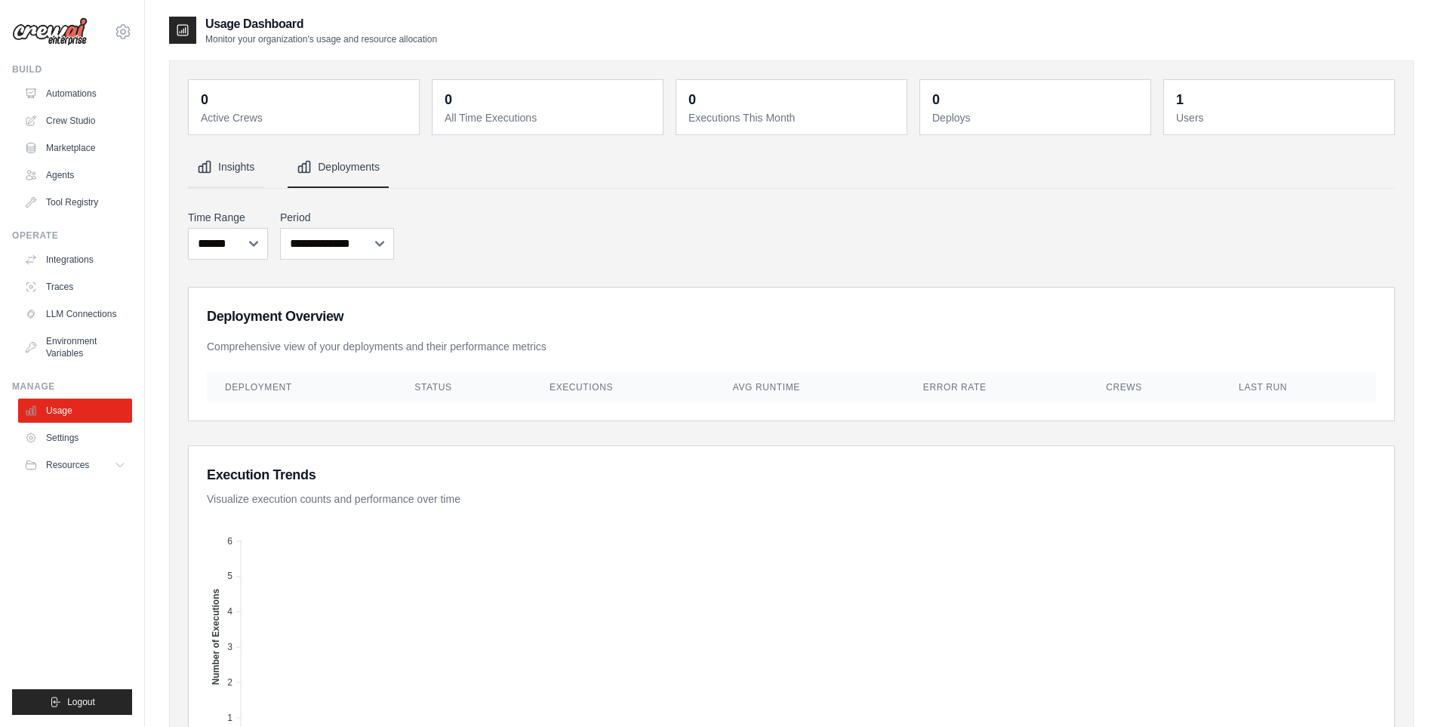
click at [226, 175] on button "Insights" at bounding box center [225, 167] width 75 height 41
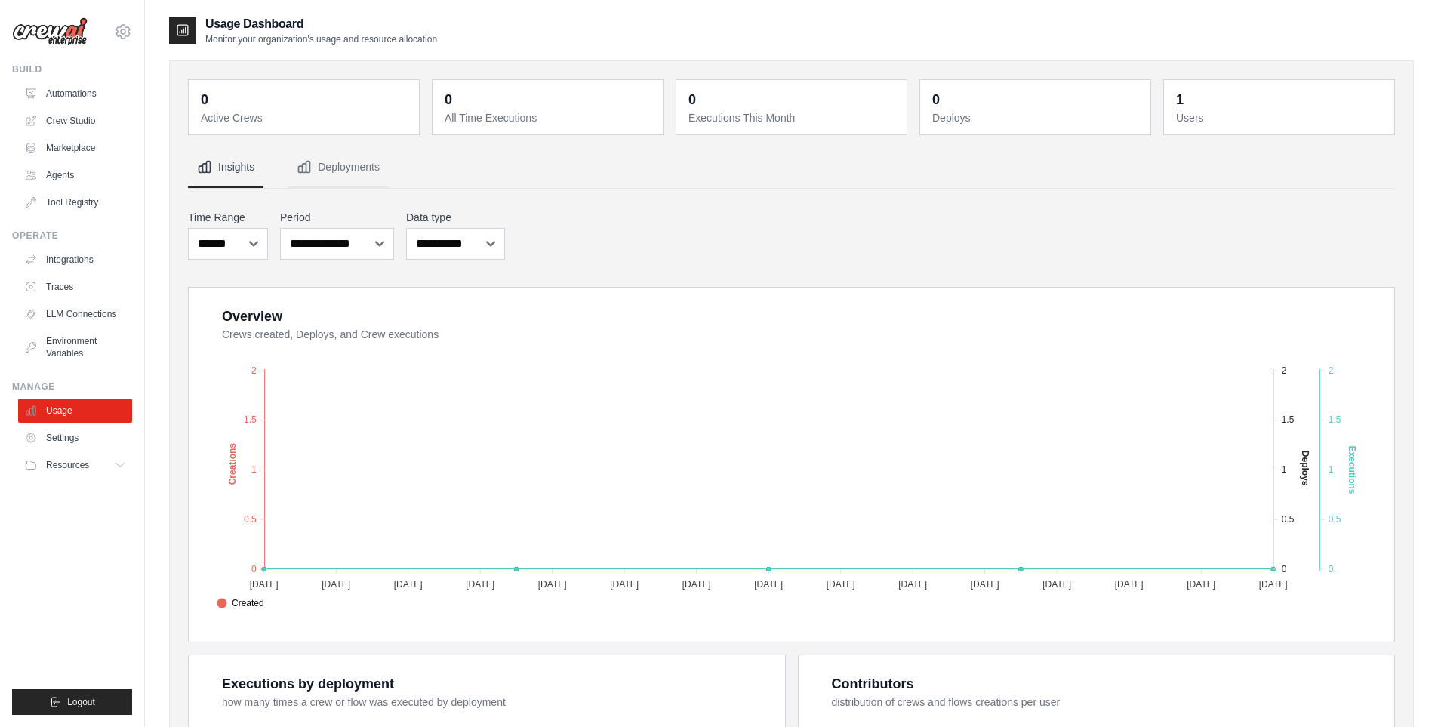
click at [621, 179] on nav "Insights Deployments" at bounding box center [791, 167] width 1207 height 41
click at [105, 468] on button "Resources" at bounding box center [77, 465] width 114 height 24
click at [83, 443] on link "Settings" at bounding box center [77, 438] width 114 height 24
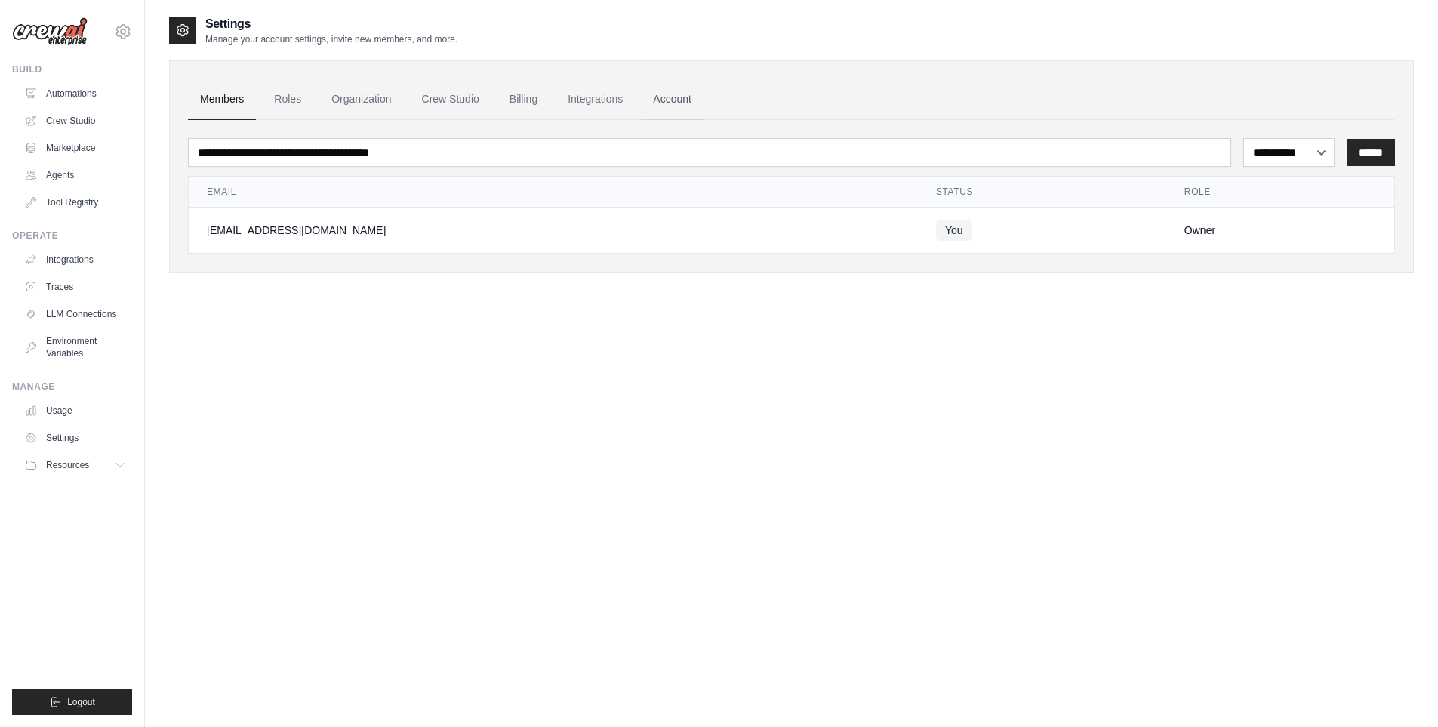
click at [678, 102] on link "Account" at bounding box center [672, 99] width 63 height 41
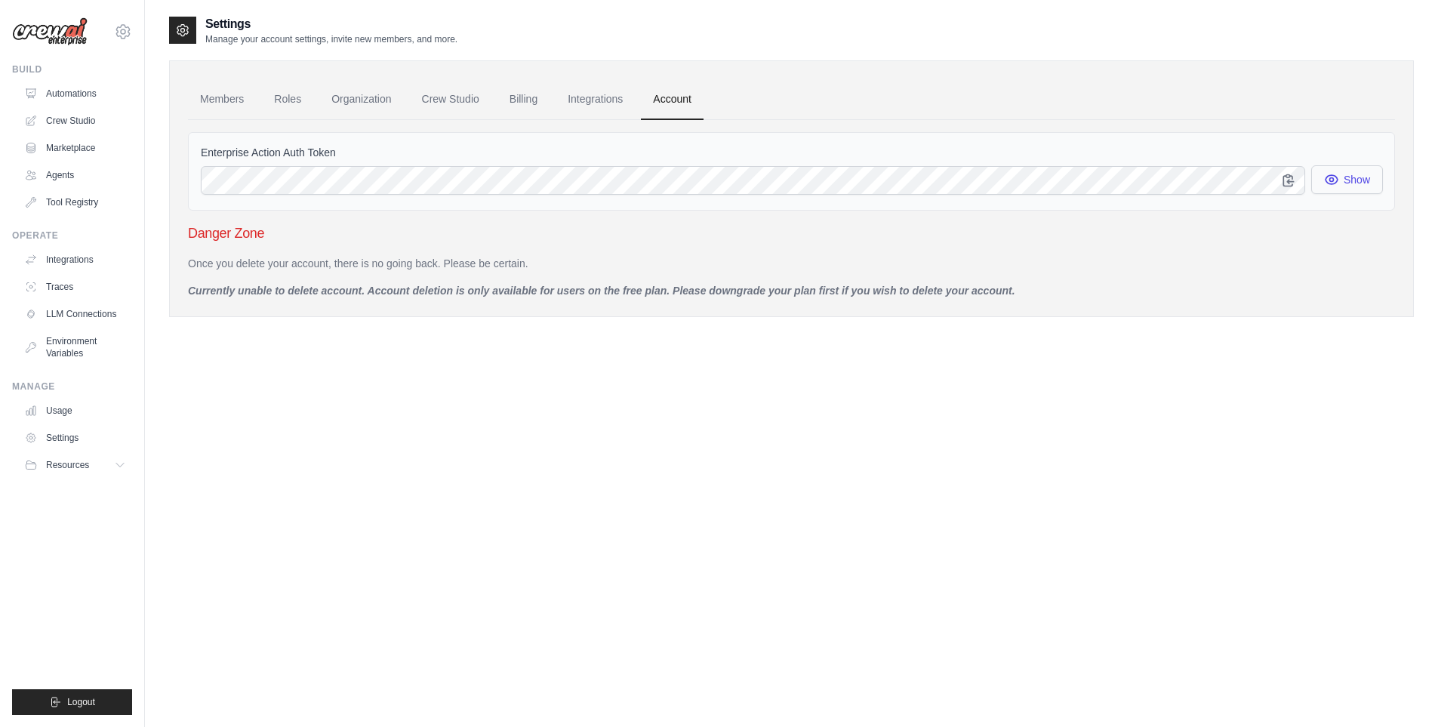
click at [1329, 190] on button "Show" at bounding box center [1347, 179] width 72 height 29
click at [1334, 186] on icon "button" at bounding box center [1331, 179] width 15 height 15
click at [57, 260] on link "Integrations" at bounding box center [77, 260] width 114 height 24
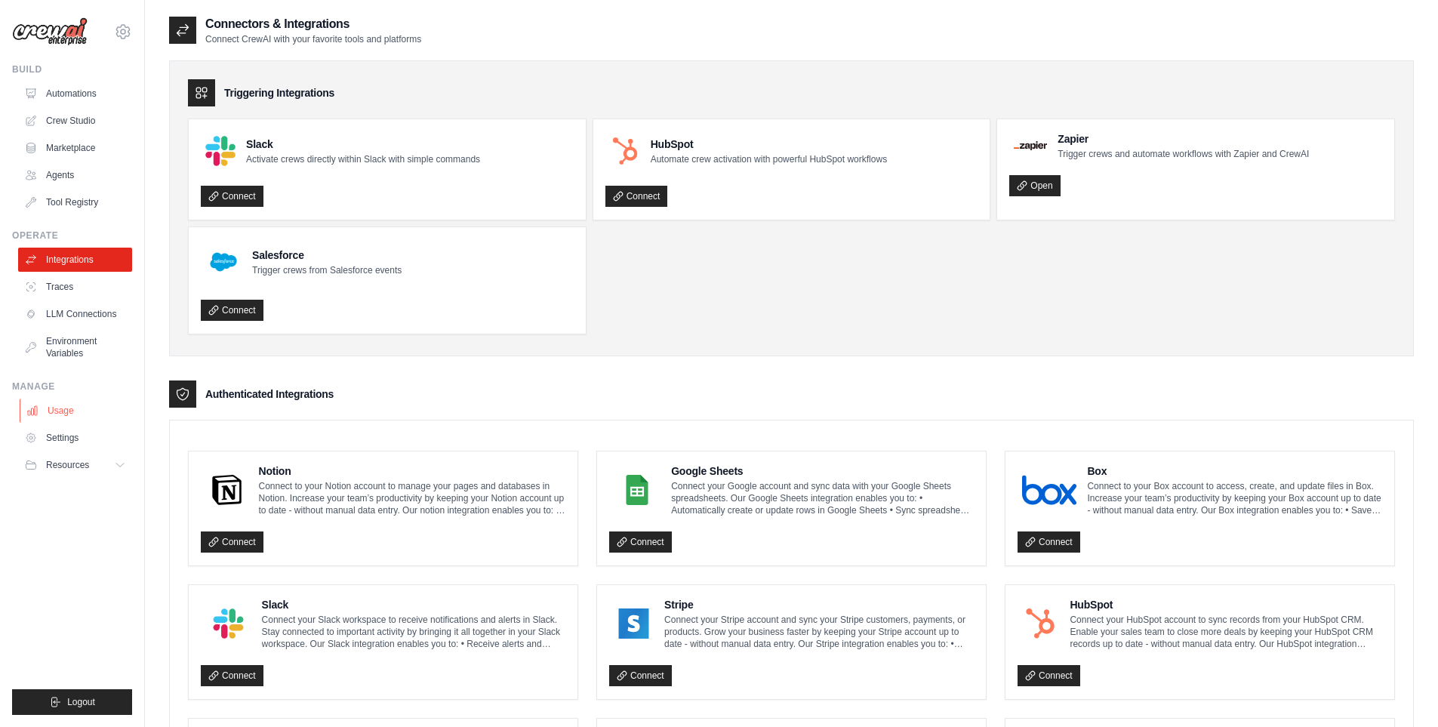
click at [69, 405] on link "Usage" at bounding box center [77, 411] width 114 height 24
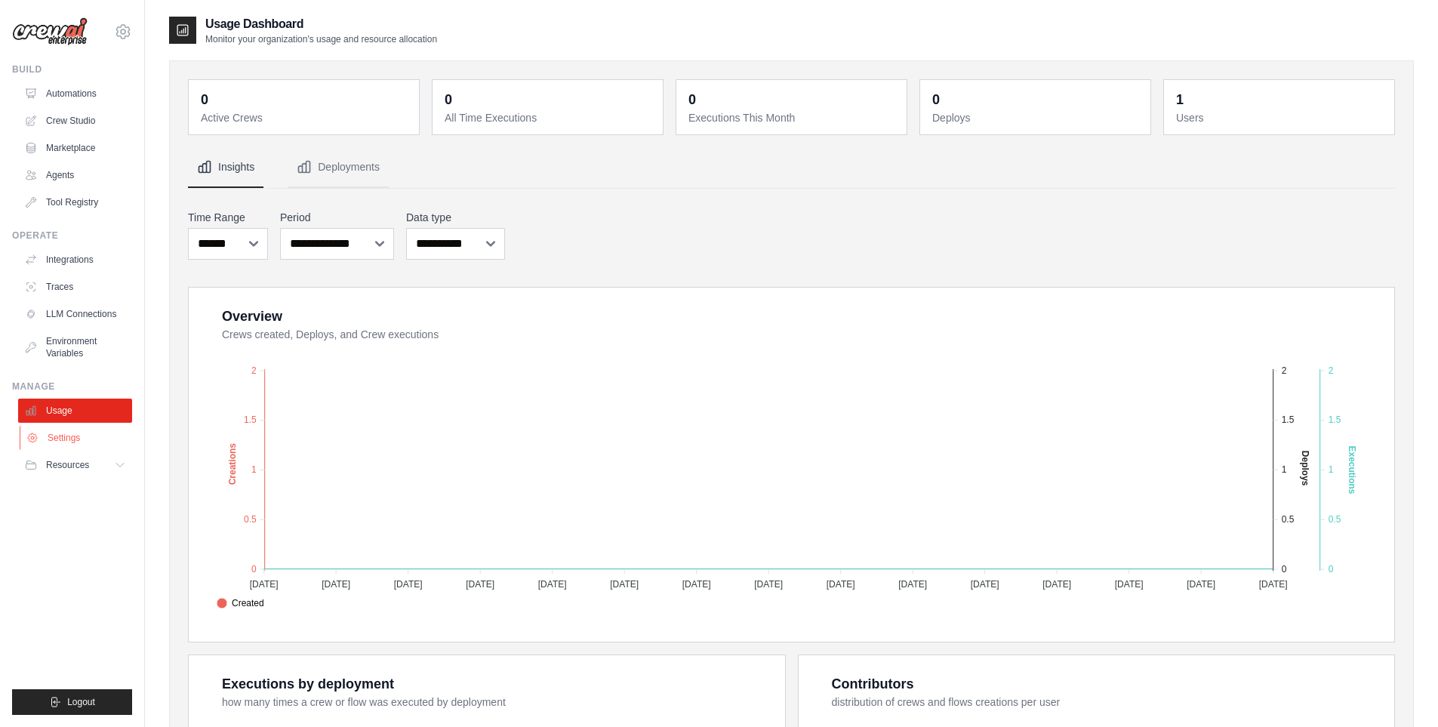
click at [71, 433] on link "Settings" at bounding box center [77, 438] width 114 height 24
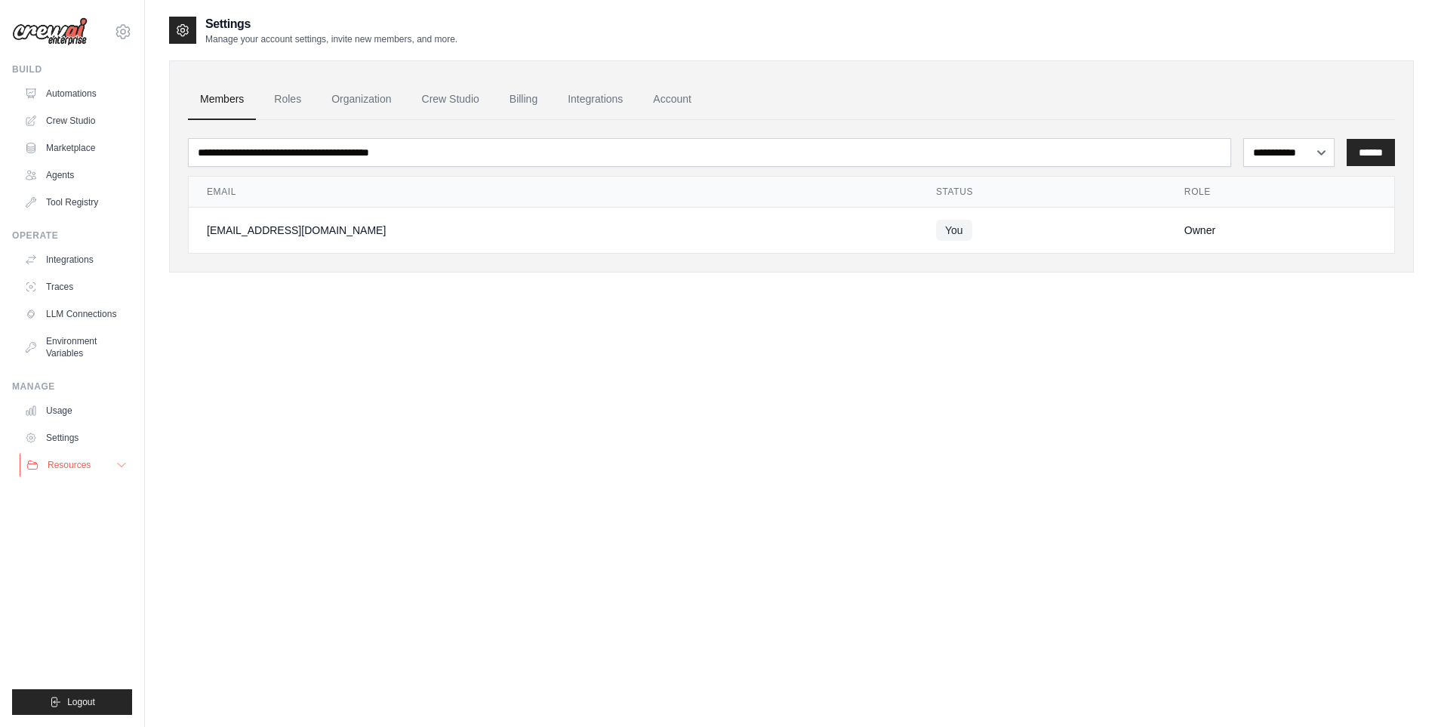
click at [72, 464] on span "Resources" at bounding box center [69, 465] width 43 height 12
click at [78, 488] on span "Documentation" at bounding box center [84, 491] width 61 height 12
click at [60, 519] on span "GitHub" at bounding box center [68, 515] width 28 height 12
click at [71, 541] on span "Blog" at bounding box center [63, 539] width 18 height 12
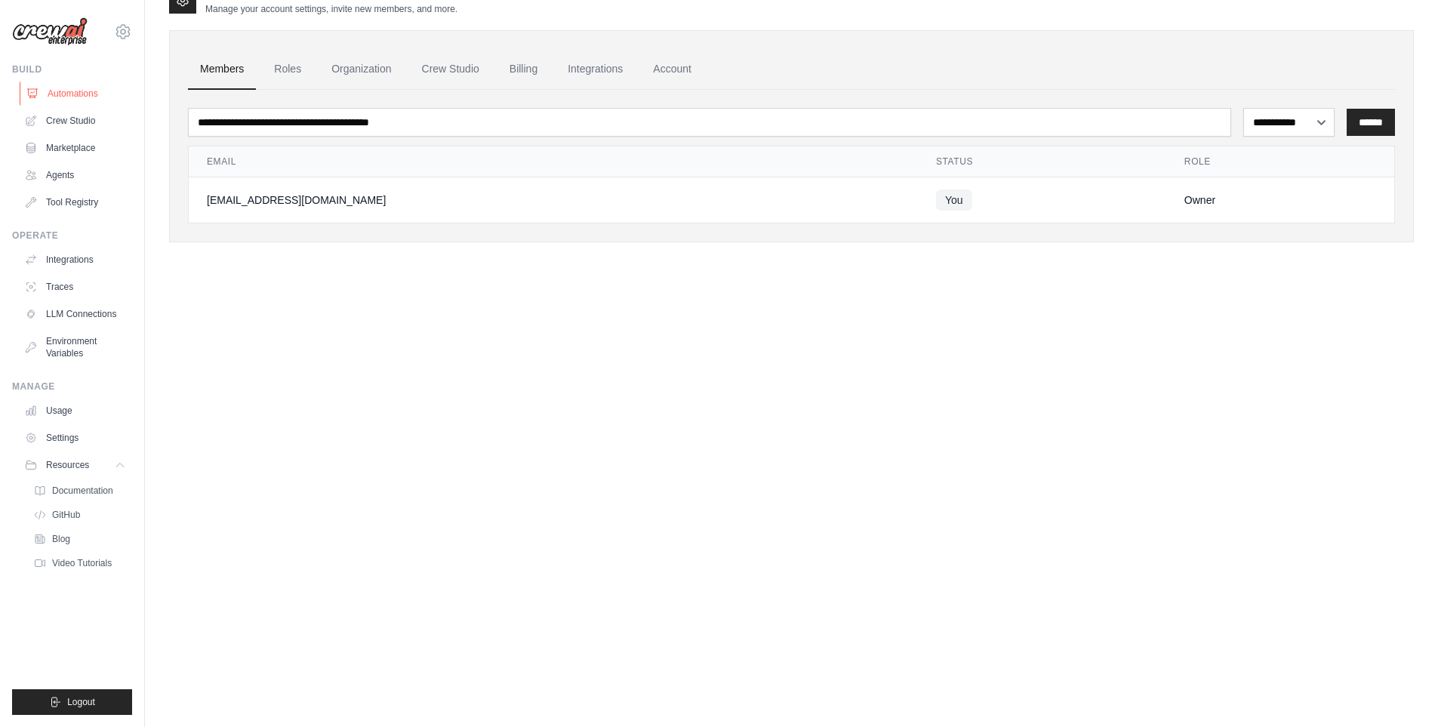
click at [55, 97] on link "Automations" at bounding box center [77, 94] width 114 height 24
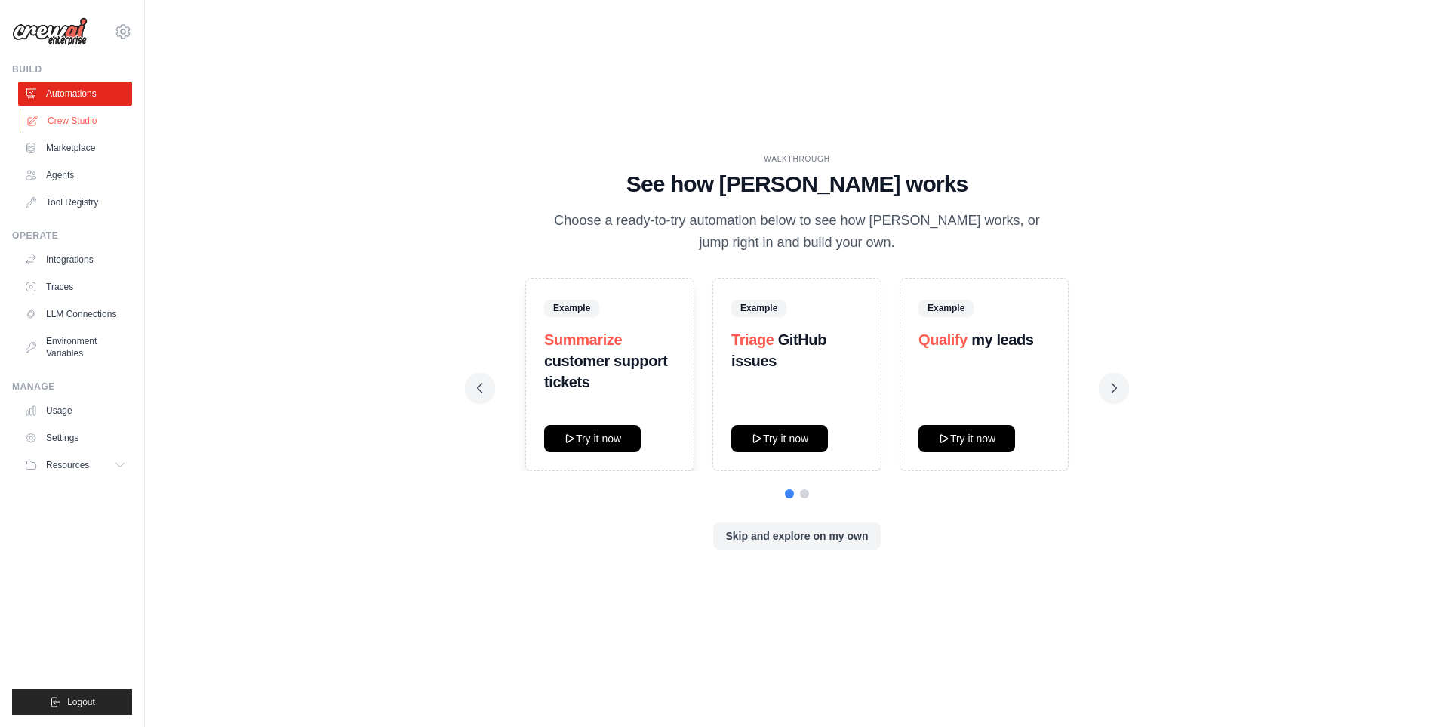
click at [60, 119] on link "Crew Studio" at bounding box center [77, 121] width 114 height 24
